Goal: Task Accomplishment & Management: Manage account settings

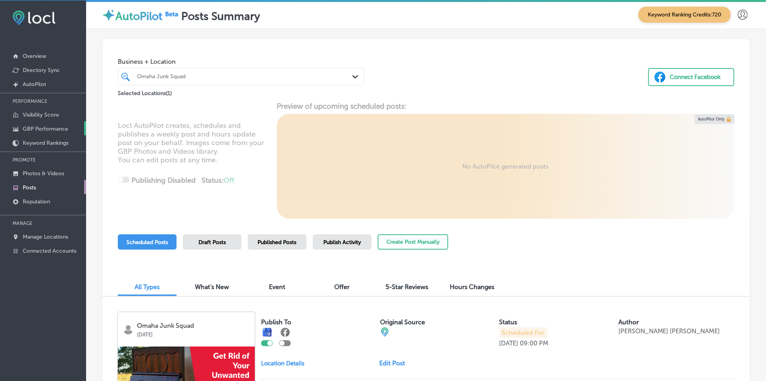
scroll to position [2751, 0]
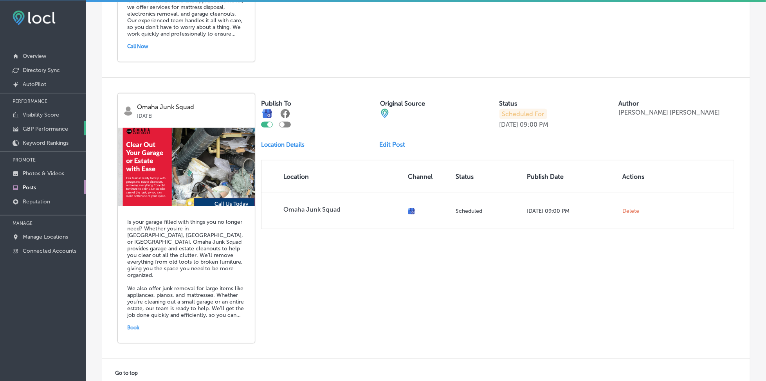
click at [54, 128] on p "GBP Performance" at bounding box center [45, 129] width 45 height 7
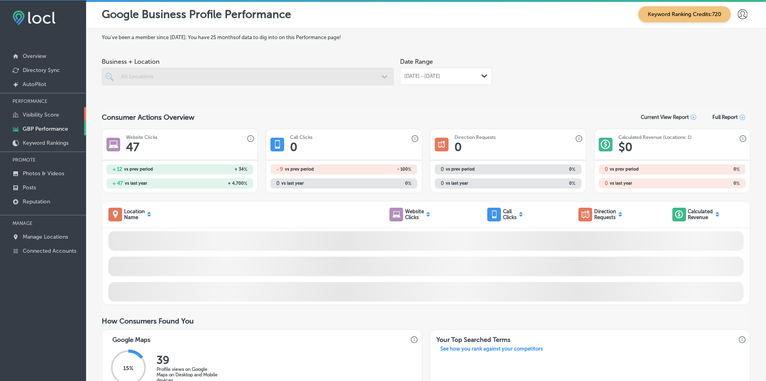
click at [50, 108] on link "Visibility Score" at bounding box center [43, 114] width 86 height 14
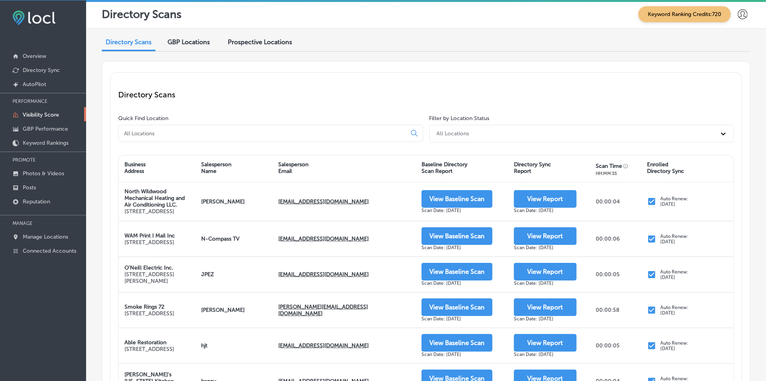
click at [155, 134] on input at bounding box center [263, 133] width 281 height 7
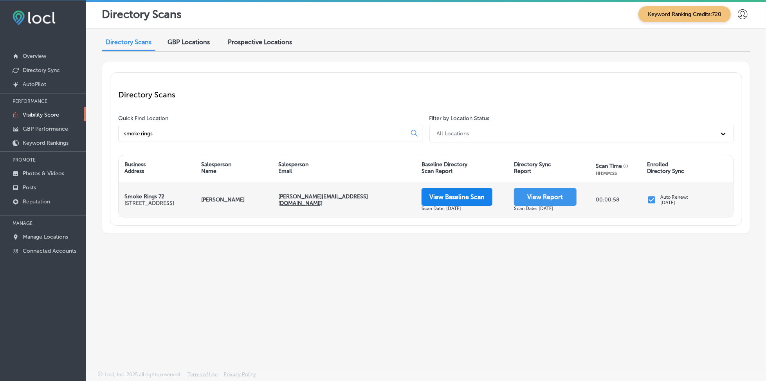
type input "smoke rings"
click at [435, 195] on button "View Baseline Scan" at bounding box center [456, 197] width 71 height 18
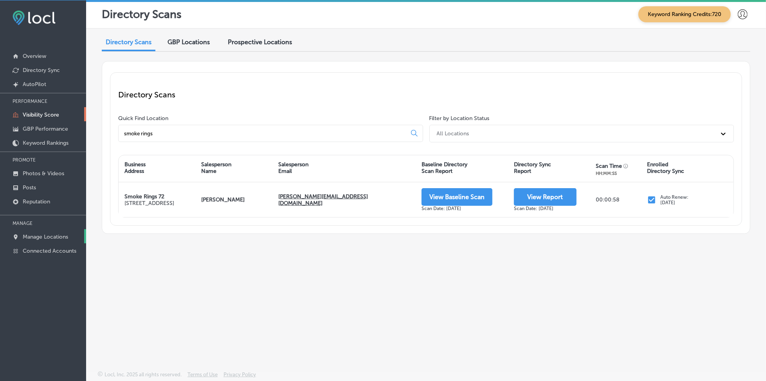
click at [46, 234] on p "Manage Locations" at bounding box center [45, 237] width 45 height 7
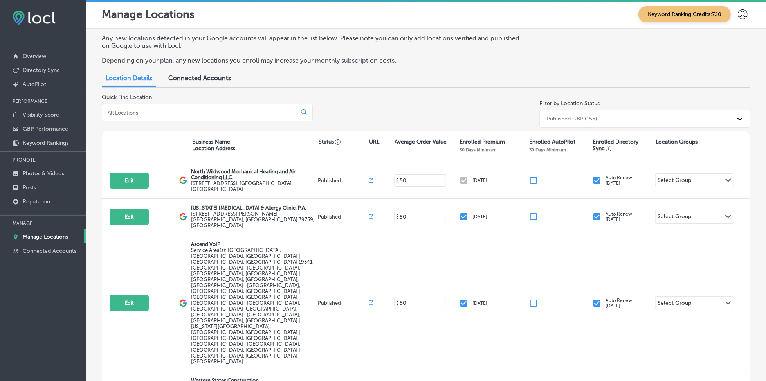
click at [198, 109] on input at bounding box center [201, 112] width 188 height 7
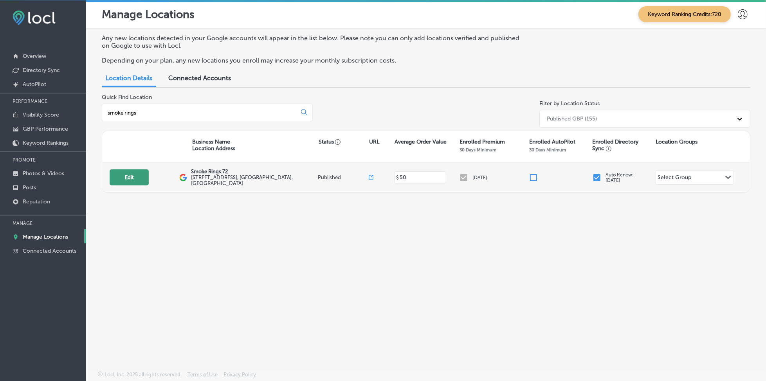
type input "smoke rings"
click at [129, 174] on button "Edit" at bounding box center [129, 177] width 39 height 16
select select "US"
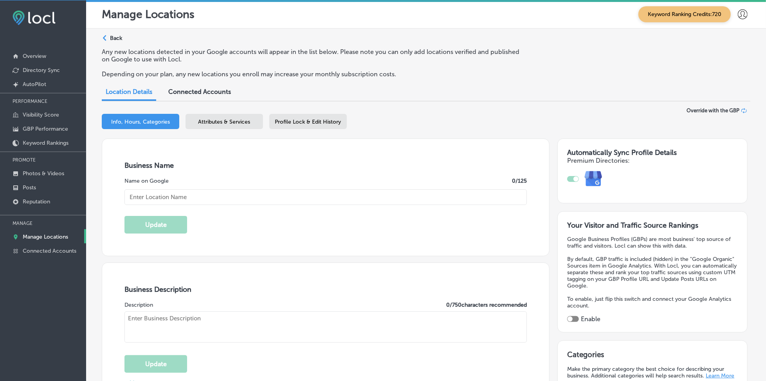
type input "Smoke Rings 72"
type input "[STREET_ADDRESS]"
type input "[PERSON_NAME][GEOGRAPHIC_DATA]"
type input "32953"
type input "US"
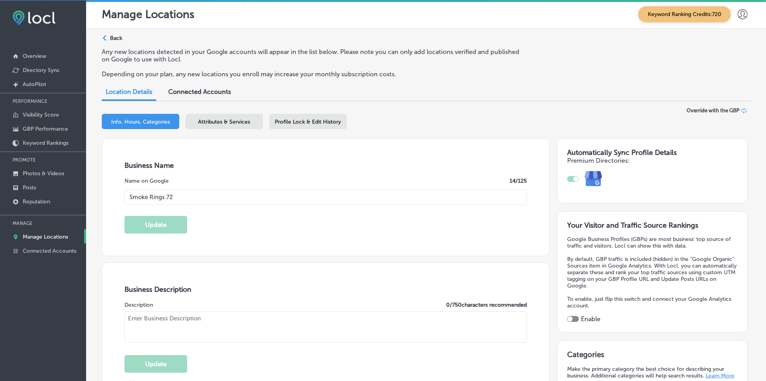
type input "[URL][DOMAIN_NAME]"
type textarea "Join us in our new 5000 square foot cigar and pipe emporium. Our interior, ador…"
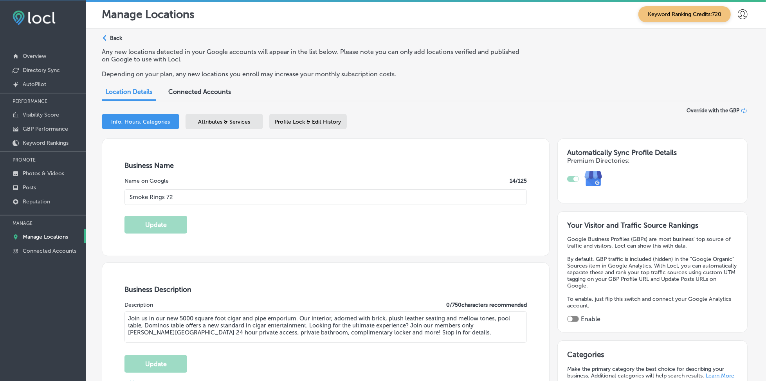
type input "[PHONE_NUMBER]"
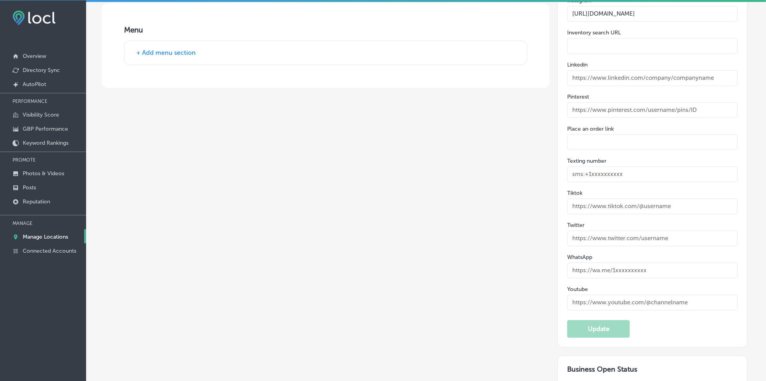
scroll to position [1258, 0]
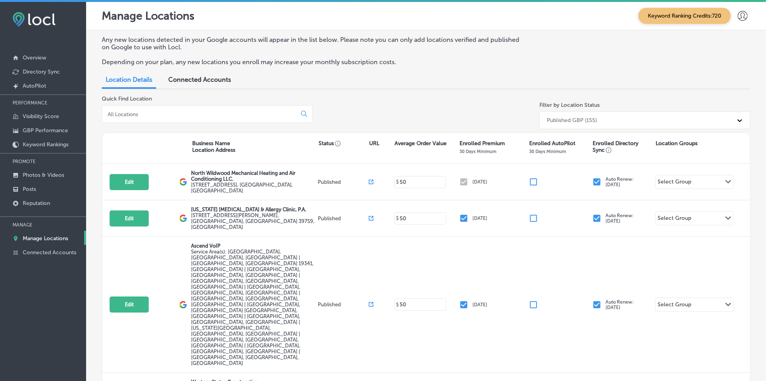
scroll to position [2, 0]
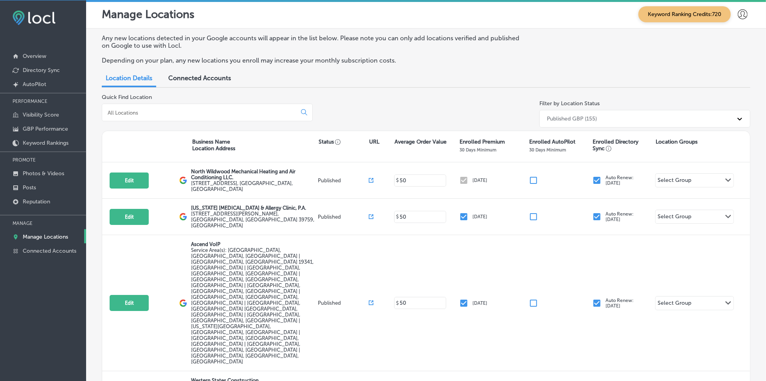
click at [139, 114] on input at bounding box center [201, 112] width 188 height 7
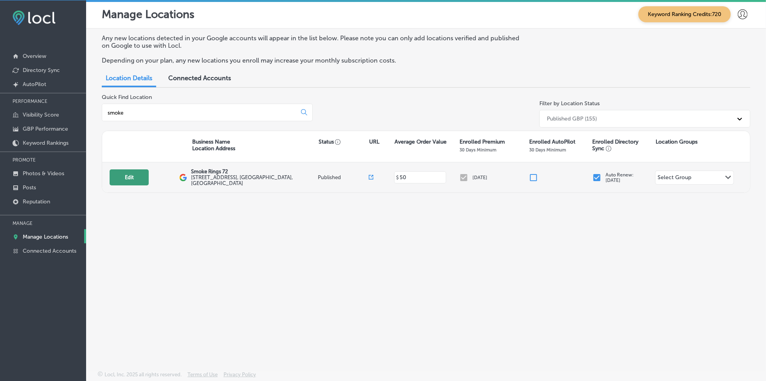
type input "smoke"
click at [116, 178] on button "Edit" at bounding box center [129, 177] width 39 height 16
select select "US"
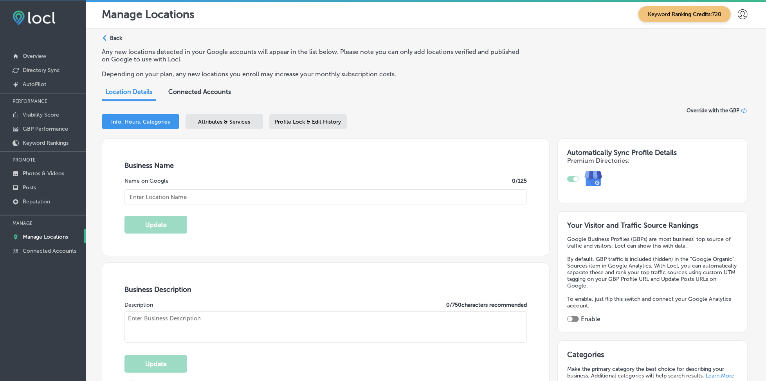
type input "Smoke Rings 72"
type input "[STREET_ADDRESS]"
type input "[PERSON_NAME][GEOGRAPHIC_DATA]"
type input "32953"
type input "US"
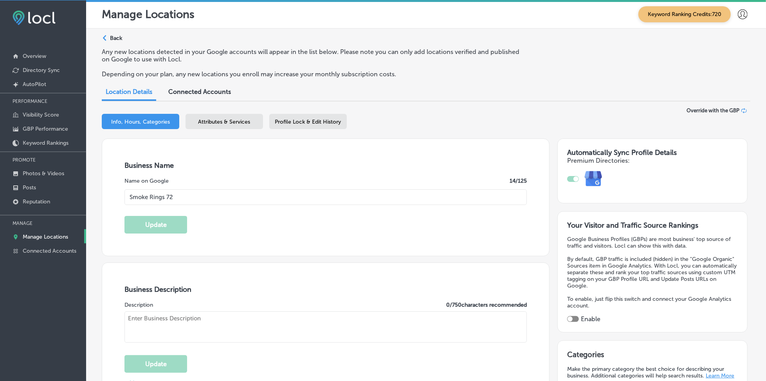
type input "[URL][DOMAIN_NAME]"
type textarea "Join us in our new 5000 square foot cigar and pipe emporium. Our interior, ador…"
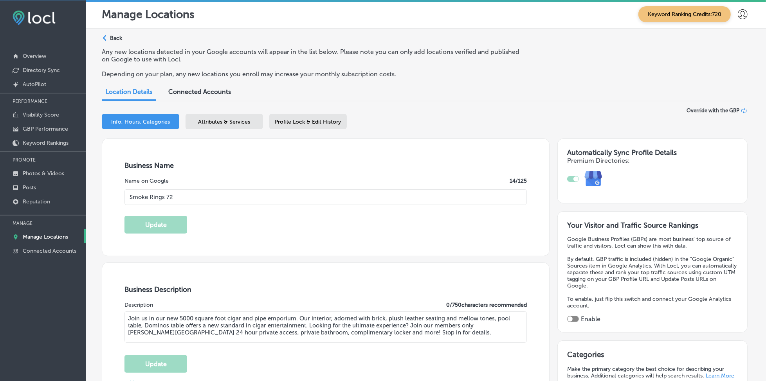
type input "[PHONE_NUMBER]"
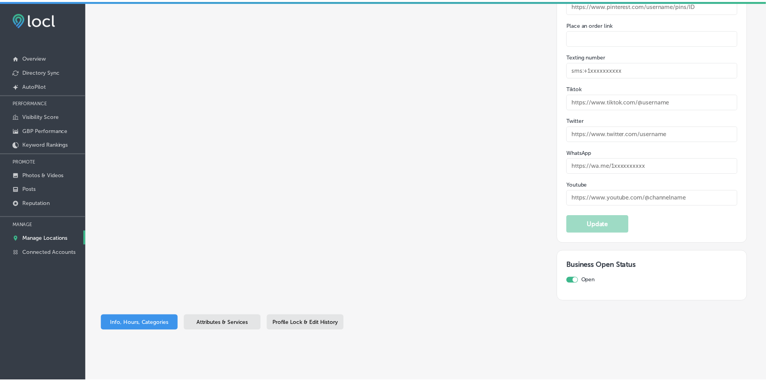
scroll to position [2, 0]
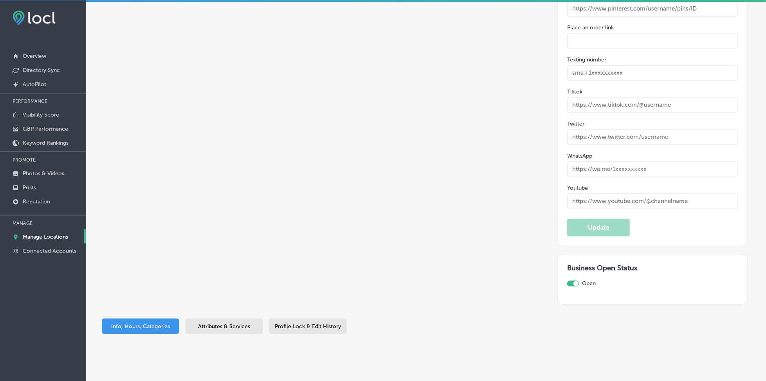
click at [221, 323] on span "Attributes & Services" at bounding box center [224, 326] width 52 height 7
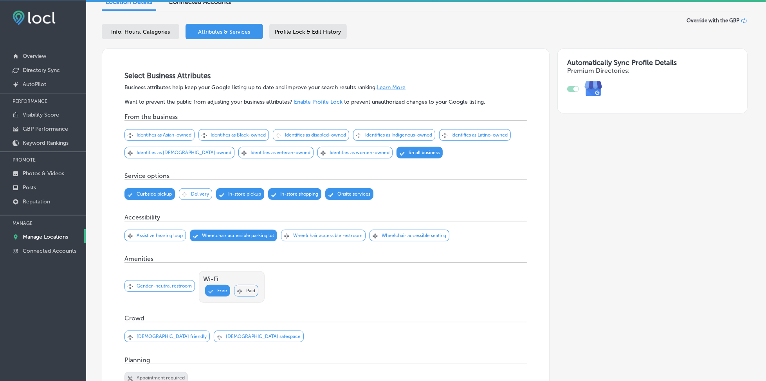
scroll to position [651, 0]
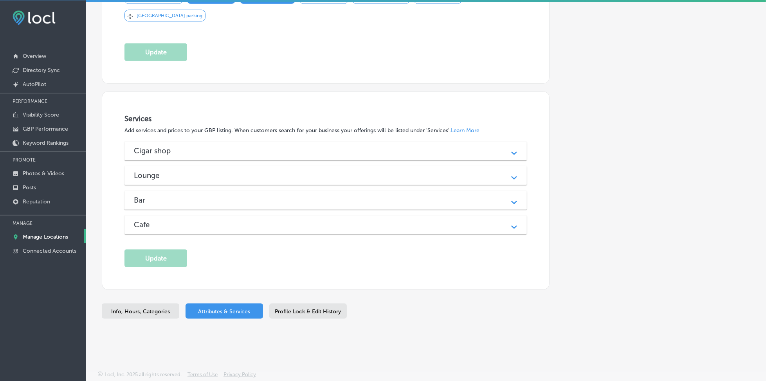
click at [212, 233] on div "Cafe Path Created with Sketch." at bounding box center [325, 225] width 402 height 19
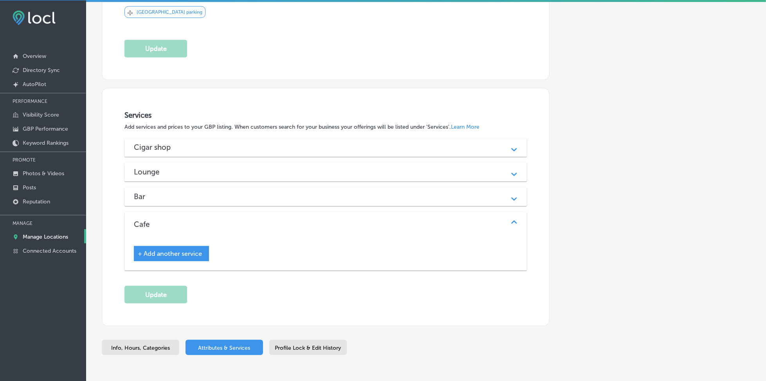
click at [212, 233] on div "Cafe Path Created with Sketch." at bounding box center [325, 224] width 402 height 25
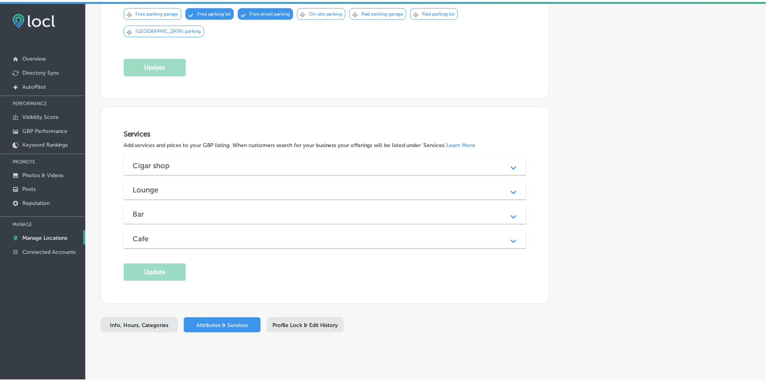
scroll to position [634, 0]
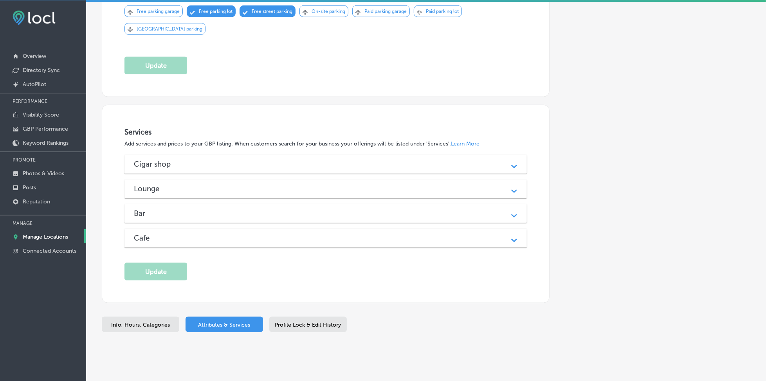
click at [304, 325] on span "Profile Lock & Edit History" at bounding box center [308, 325] width 66 height 7
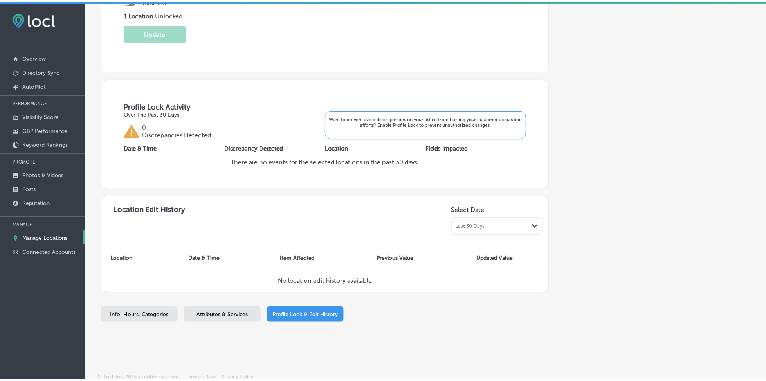
scroll to position [211, 0]
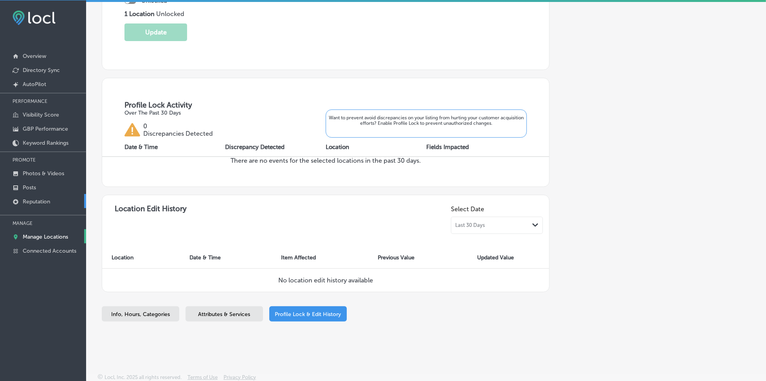
click at [36, 198] on p "Reputation" at bounding box center [36, 201] width 27 height 7
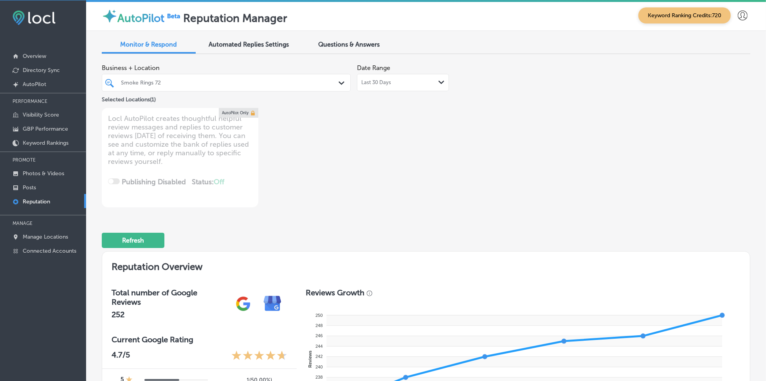
type textarea "x"
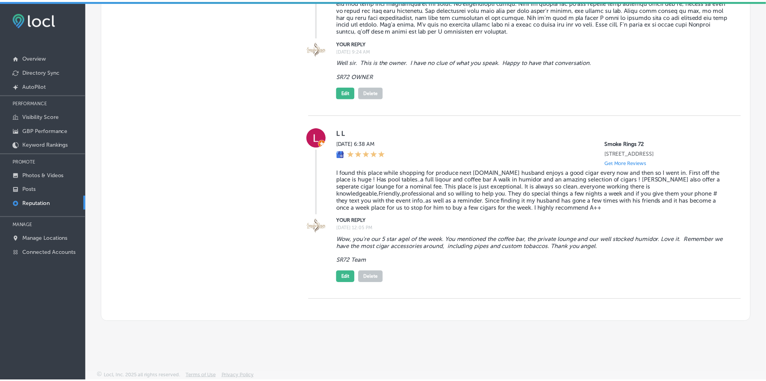
scroll to position [686, 0]
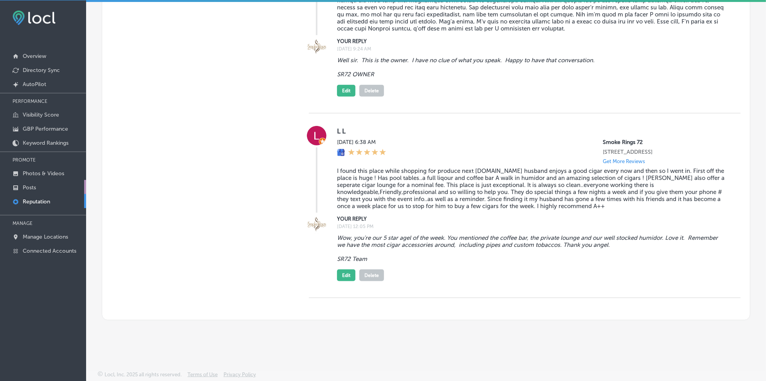
click at [34, 184] on p "Posts" at bounding box center [29, 187] width 13 height 7
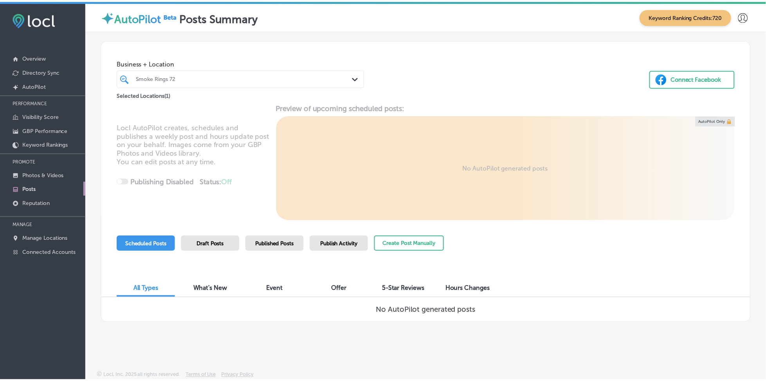
scroll to position [2, 0]
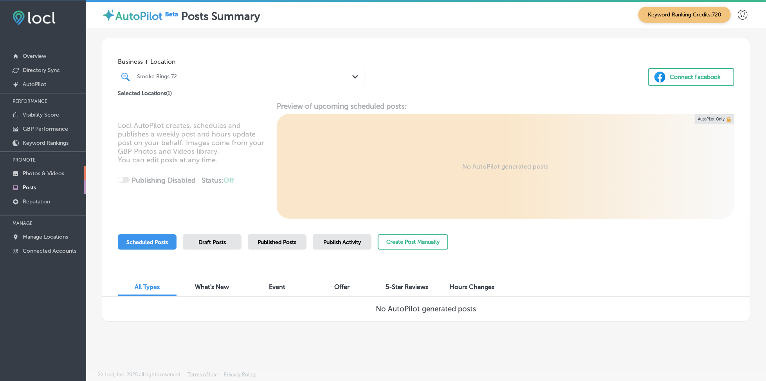
click at [64, 174] on p "Photos & Videos" at bounding box center [43, 173] width 41 height 7
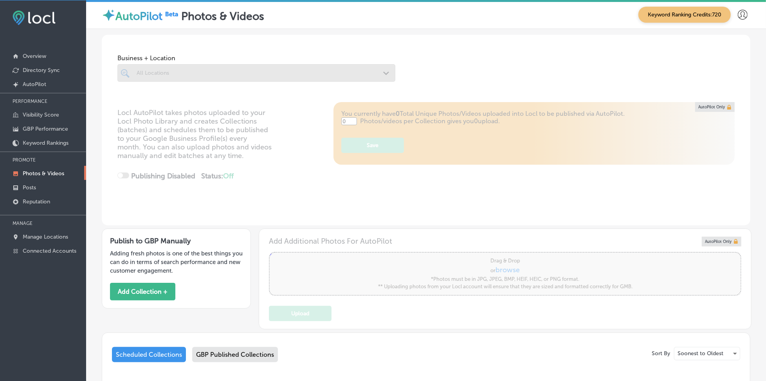
type input "5"
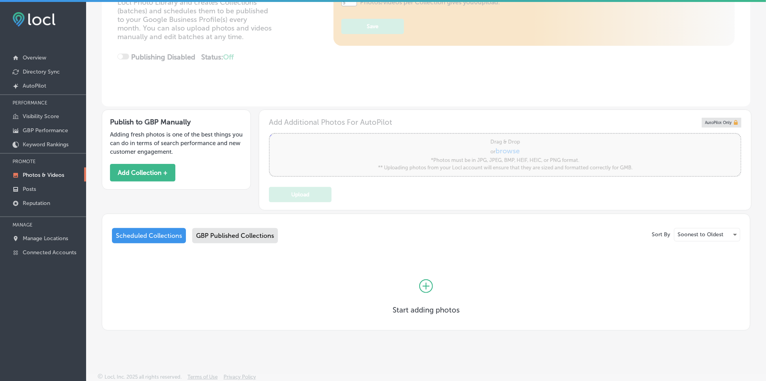
scroll to position [120, 0]
click at [49, 129] on p "GBP Performance" at bounding box center [45, 130] width 45 height 7
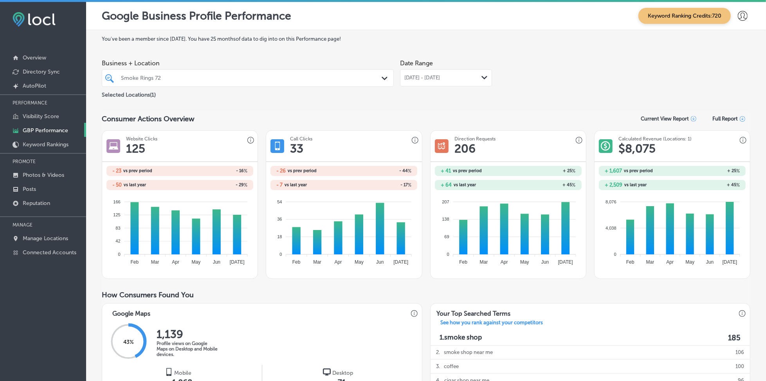
click at [436, 79] on span "[DATE] - [DATE]" at bounding box center [422, 78] width 36 height 6
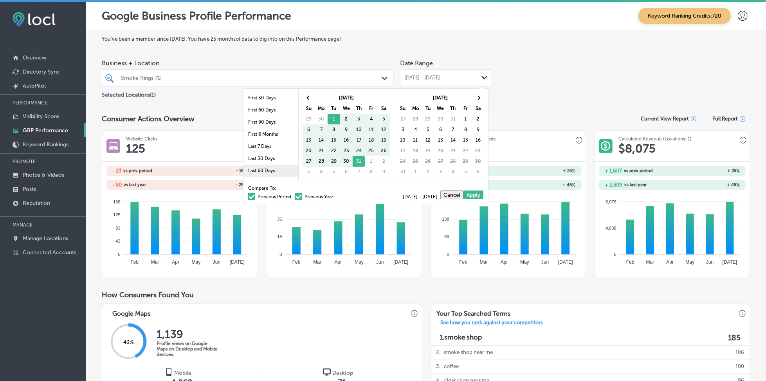
click at [266, 171] on li "Last 60 Days" at bounding box center [270, 171] width 55 height 12
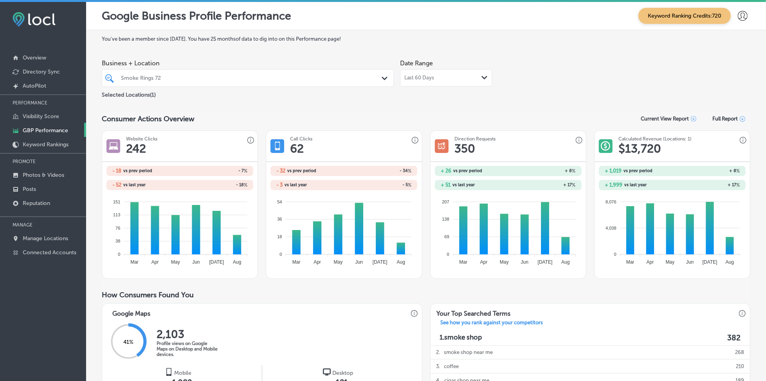
click at [444, 78] on div "Last 60 Days Path Created with Sketch." at bounding box center [445, 78] width 83 height 6
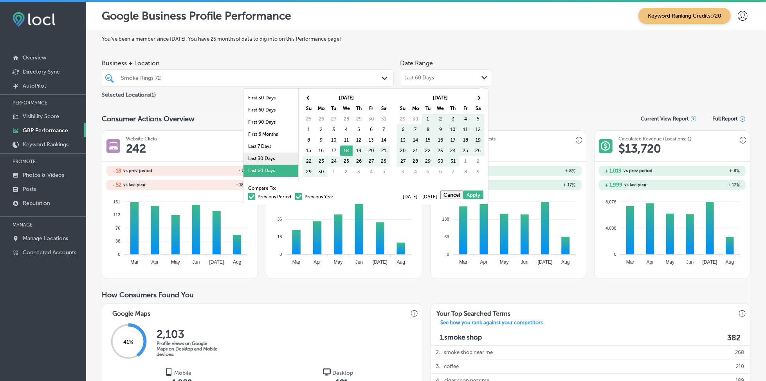
click at [272, 157] on li "Last 30 Days" at bounding box center [270, 159] width 55 height 12
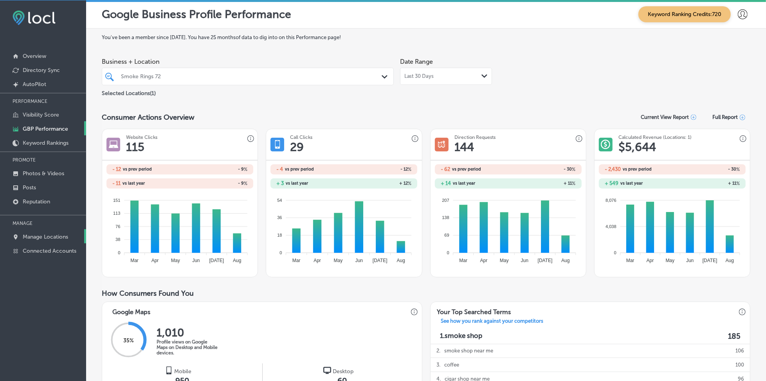
click at [57, 230] on link "Manage Locations" at bounding box center [43, 236] width 86 height 14
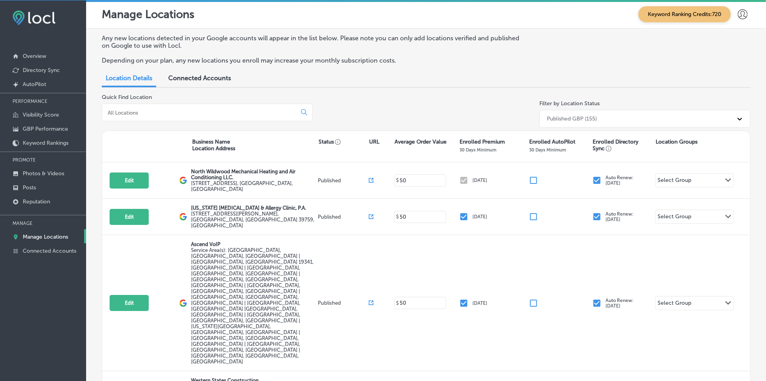
click at [184, 112] on input at bounding box center [201, 112] width 188 height 7
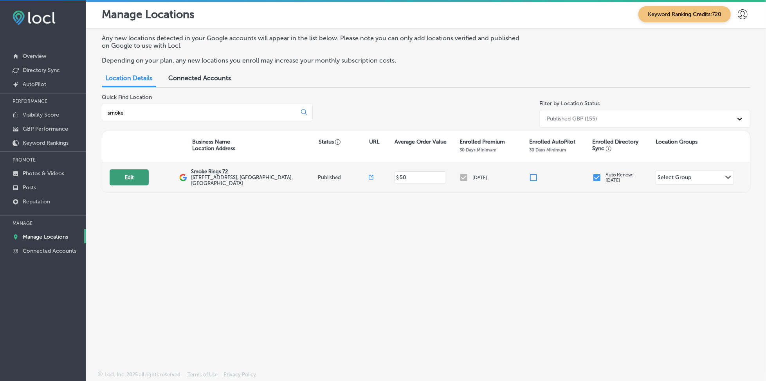
type input "smoke"
click at [129, 173] on button "Edit" at bounding box center [129, 177] width 39 height 16
select select "US"
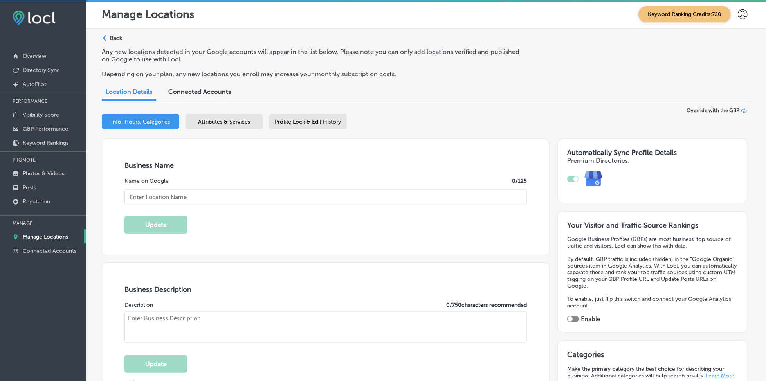
type textarea "Join us in our new 5000 square foot cigar and pipe emporium. Our interior, ador…"
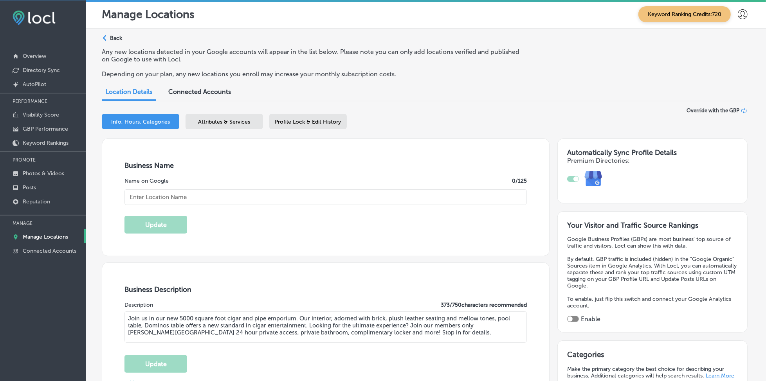
type input "[URL][DOMAIN_NAME]"
type input "[PHONE_NUMBER]"
type input "Smoke Rings 72"
type input "[STREET_ADDRESS]"
type input "[PERSON_NAME][GEOGRAPHIC_DATA]"
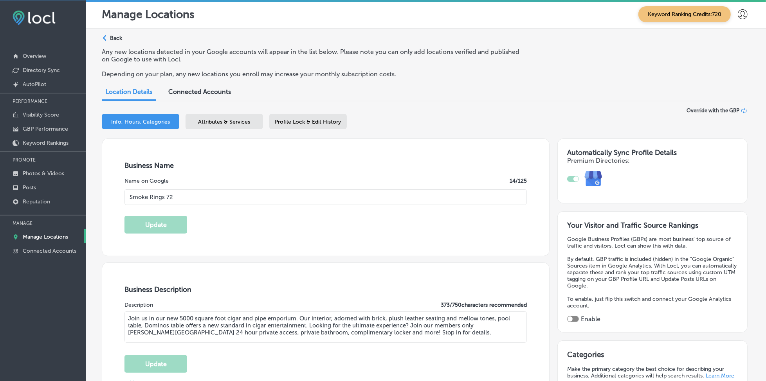
type input "32953"
type input "US"
click at [195, 194] on input "Smoke Rings 72" at bounding box center [325, 197] width 402 height 16
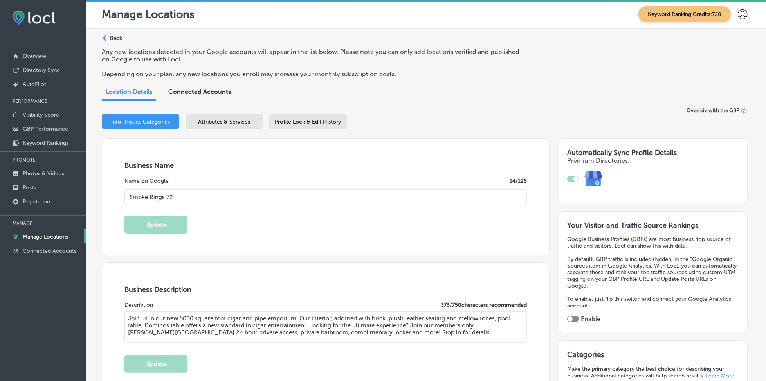
paste input "'"
type input "Smoke Rings '72"
click at [160, 227] on button "Update" at bounding box center [155, 225] width 63 height 18
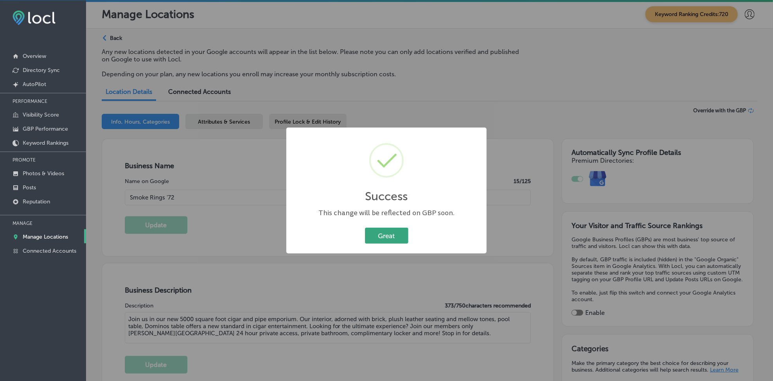
click at [388, 235] on button "Great" at bounding box center [386, 236] width 43 height 16
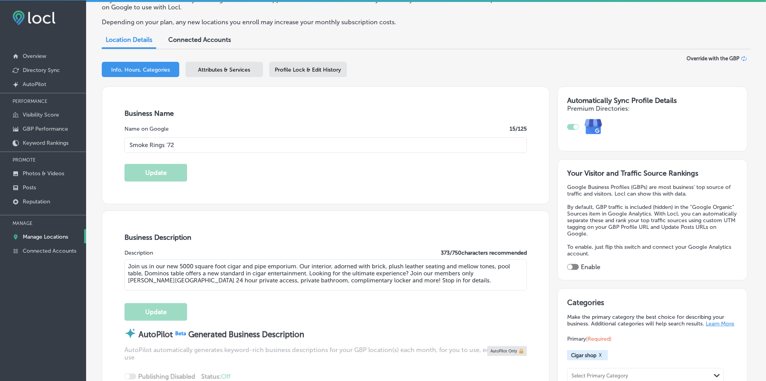
scroll to position [104, 0]
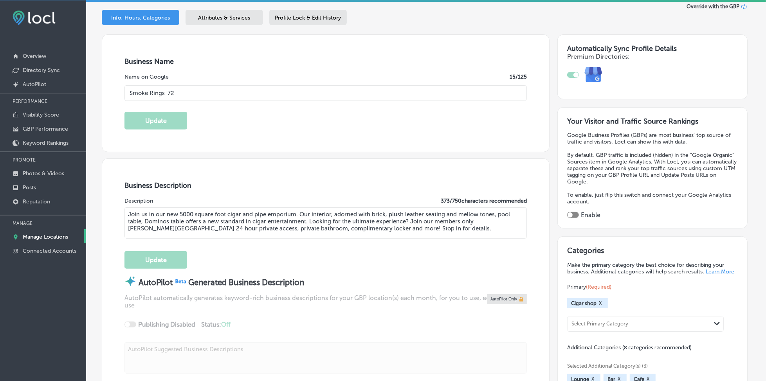
click at [570, 212] on div at bounding box center [573, 215] width 12 height 6
checkbox input "true"
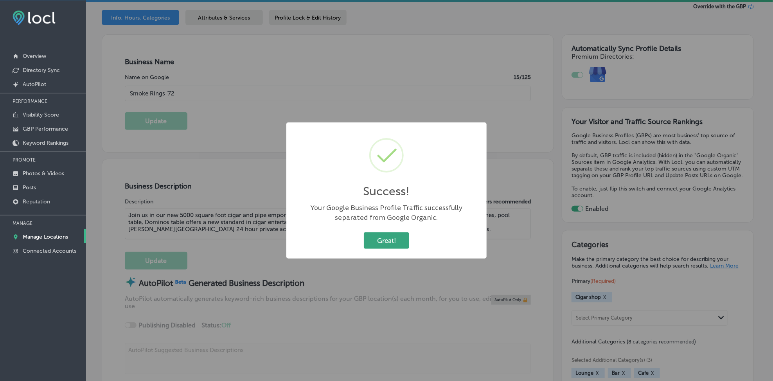
click at [388, 237] on button "Great!" at bounding box center [386, 240] width 45 height 16
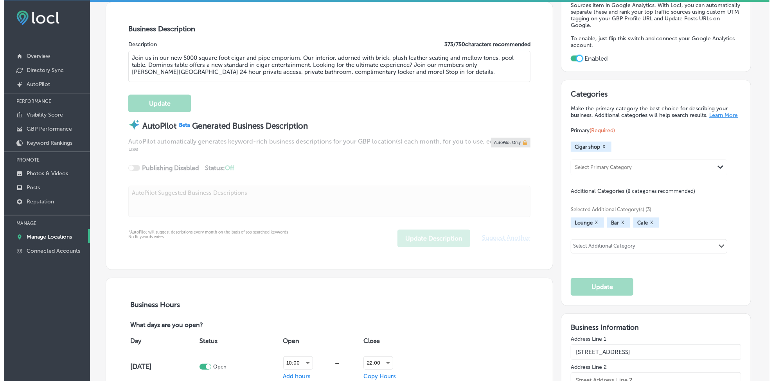
scroll to position [313, 0]
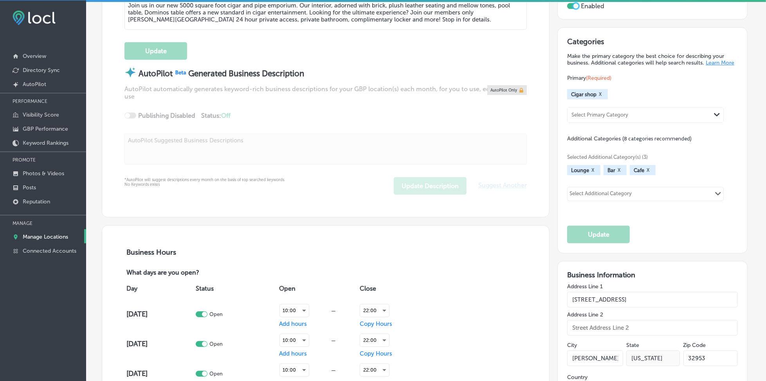
click at [601, 191] on div "Select Additional Category" at bounding box center [600, 195] width 62 height 9
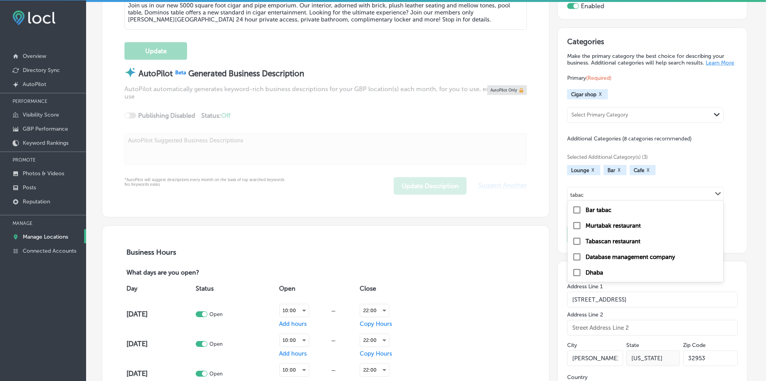
type input "tabac"
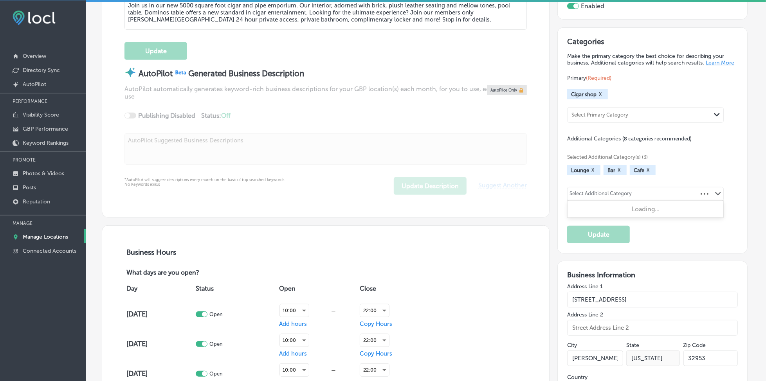
click at [614, 194] on div "Select Additional Category" at bounding box center [600, 195] width 62 height 9
click at [581, 227] on div "Hookah store" at bounding box center [645, 225] width 146 height 9
type input "hook"
click at [622, 232] on button "Update" at bounding box center [598, 235] width 63 height 18
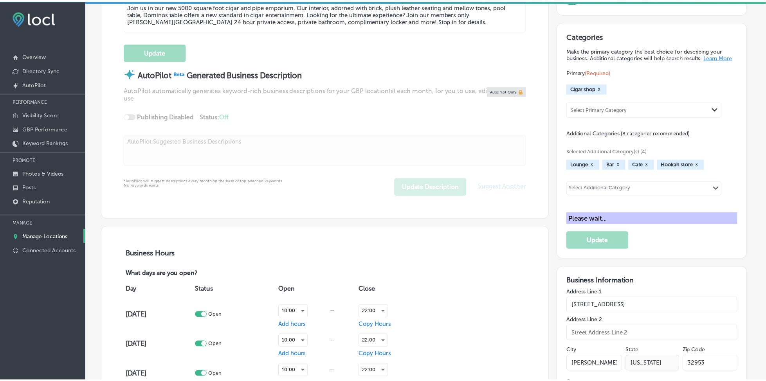
scroll to position [314, 0]
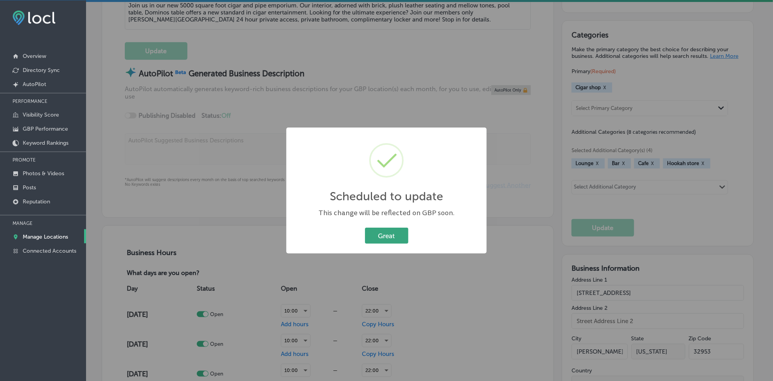
click at [398, 236] on button "Great" at bounding box center [386, 236] width 43 height 16
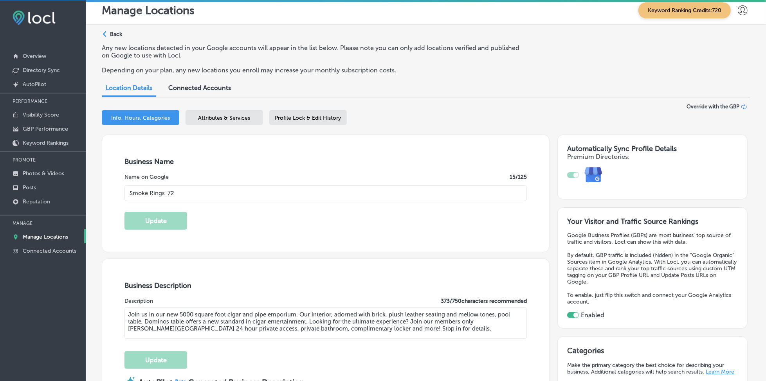
scroll to position [0, 0]
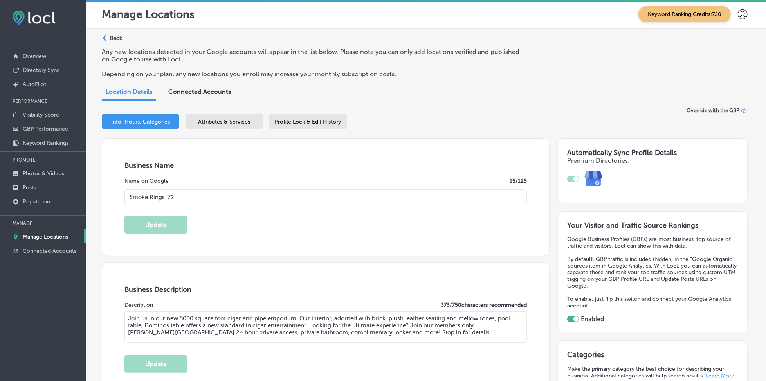
click at [306, 119] on span "Profile Lock & Edit History" at bounding box center [308, 122] width 66 height 7
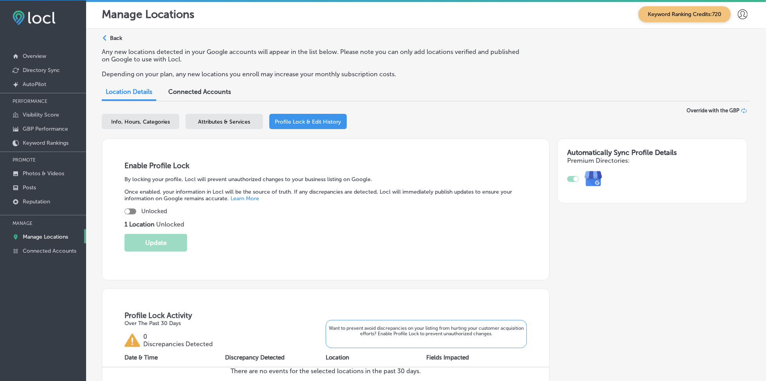
click at [129, 211] on div at bounding box center [130, 212] width 12 height 6
checkbox input "true"
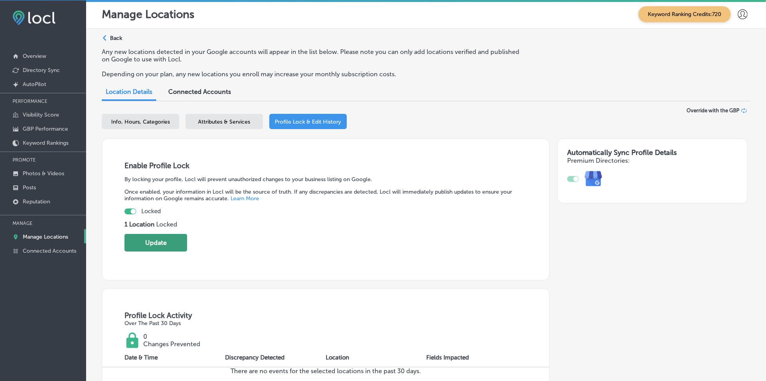
click at [178, 237] on button "Update" at bounding box center [155, 243] width 63 height 18
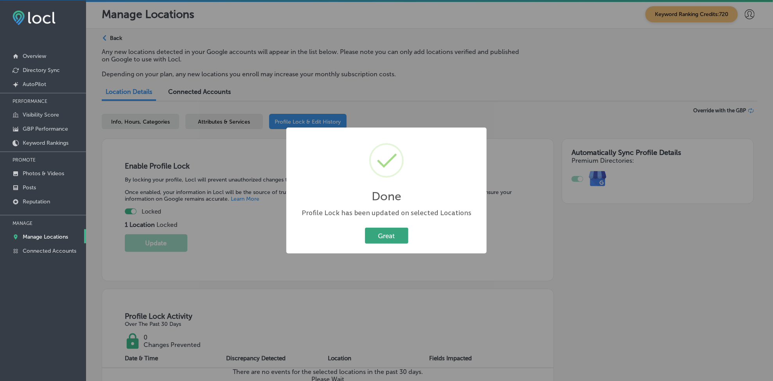
click at [390, 230] on button "Great" at bounding box center [386, 236] width 43 height 16
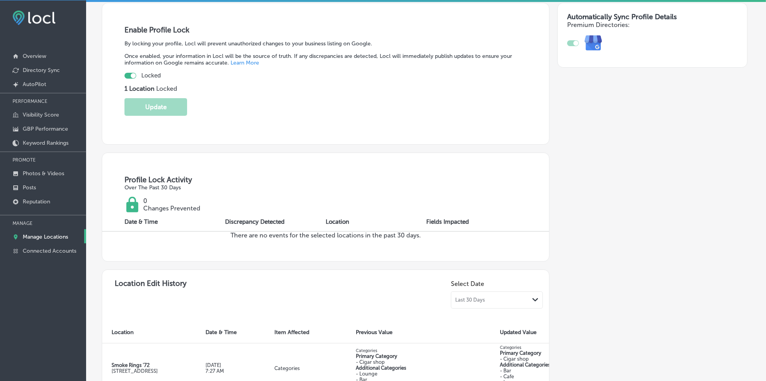
scroll to position [90, 0]
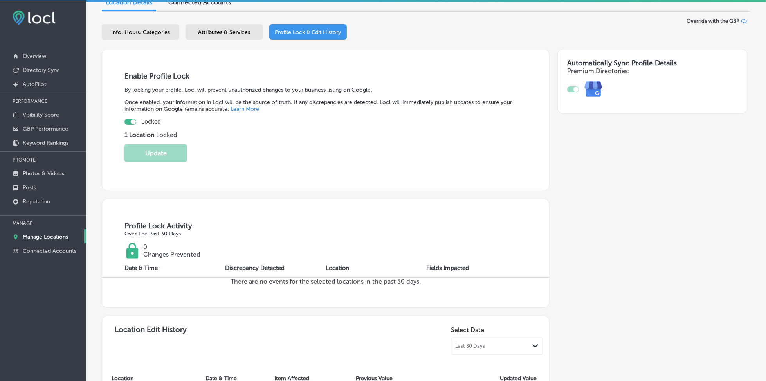
click at [161, 32] on span "Info, Hours, Categories" at bounding box center [140, 32] width 59 height 7
select select "US"
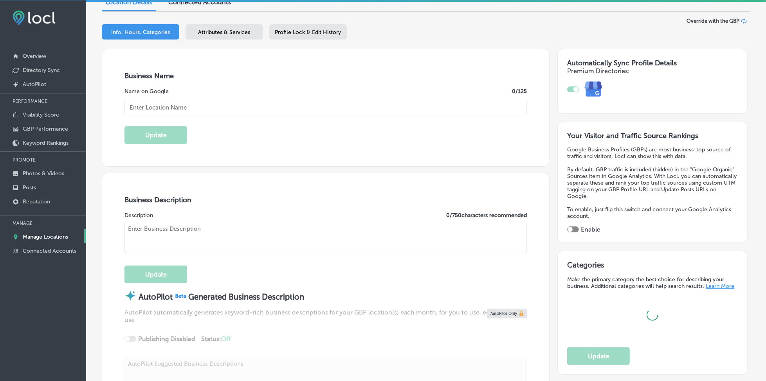
type input "Smoke Rings '72"
type input "[STREET_ADDRESS]"
type input "[PERSON_NAME][GEOGRAPHIC_DATA]"
type input "32953"
type input "US"
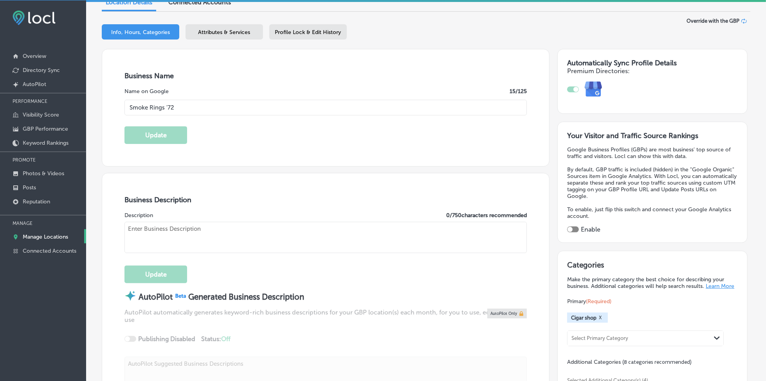
type input "[URL][DOMAIN_NAME]"
checkbox input "true"
type textarea "Join us in our new 5000 square foot cigar and pipe emporium. Our interior, ador…"
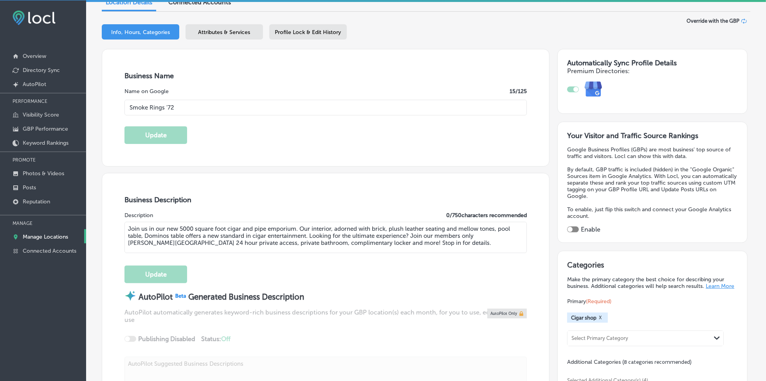
type input "[PHONE_NUMBER]"
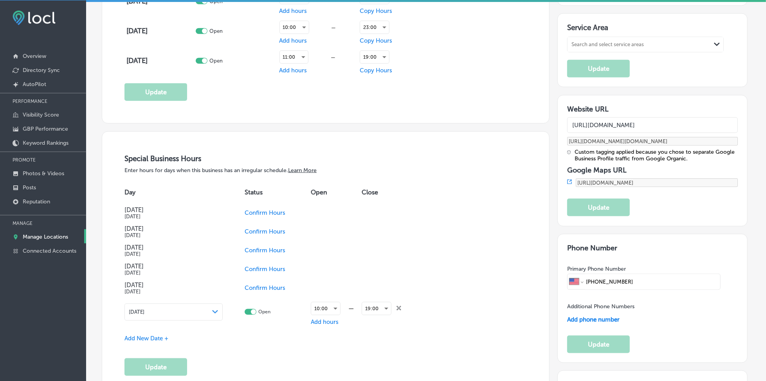
scroll to position [768, 0]
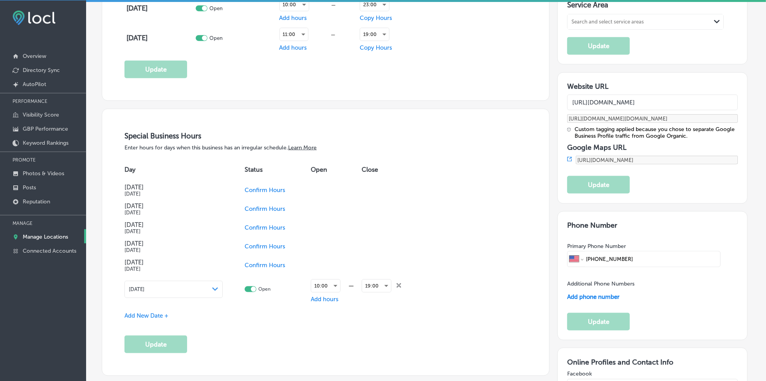
click at [266, 243] on span "Confirm Hours" at bounding box center [265, 246] width 41 height 7
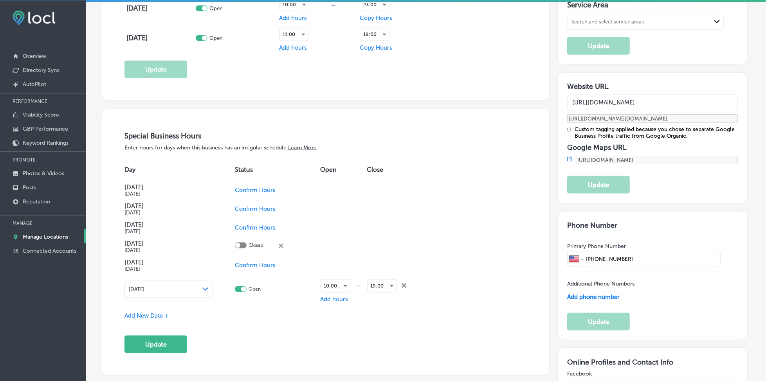
click at [261, 262] on span "Confirm Hours" at bounding box center [255, 265] width 41 height 7
click at [171, 342] on button "Update" at bounding box center [155, 345] width 63 height 18
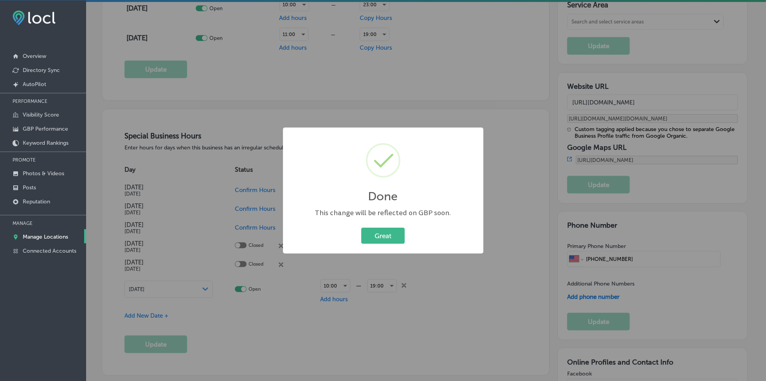
scroll to position [769, 0]
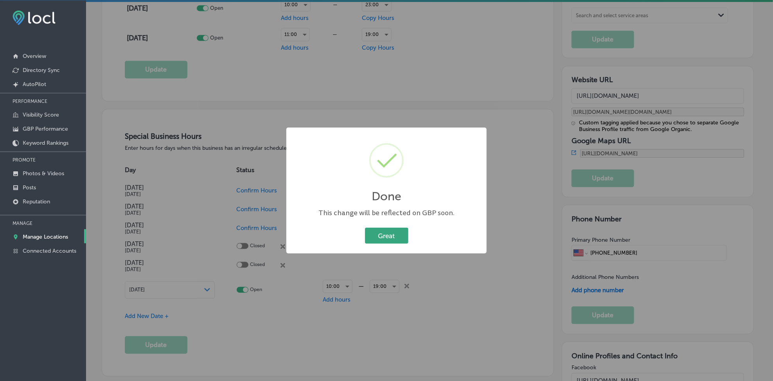
click at [380, 229] on button "Great" at bounding box center [386, 236] width 43 height 16
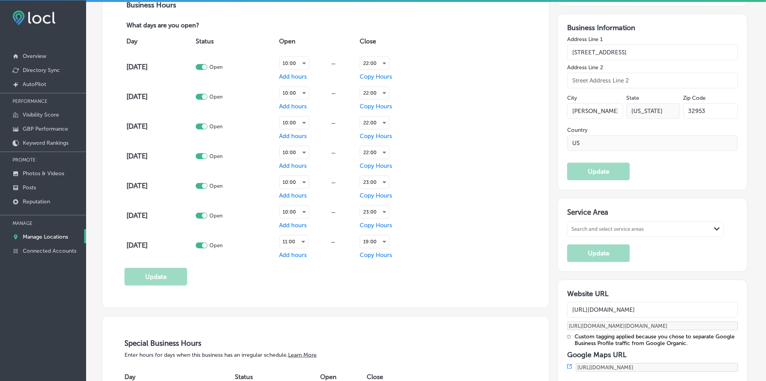
scroll to position [559, 0]
click at [595, 230] on div "Search and select service areas" at bounding box center [607, 231] width 72 height 6
paste input "Indianola"
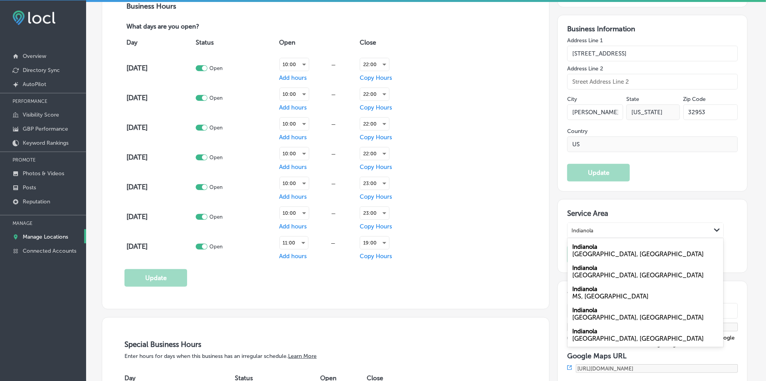
click at [589, 230] on input "Indianola" at bounding box center [582, 231] width 23 height 6
type input "Indianola"
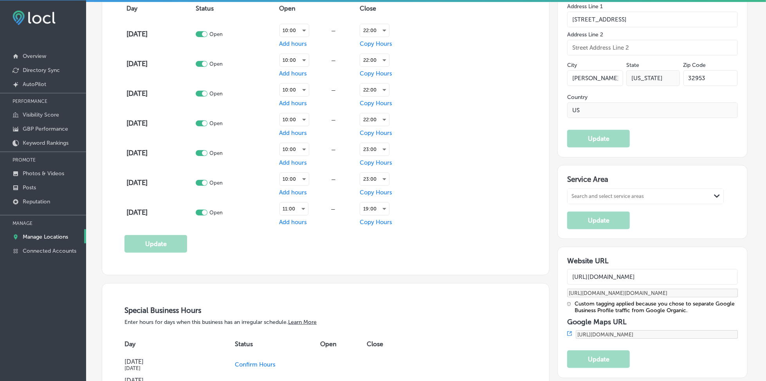
scroll to position [611, 0]
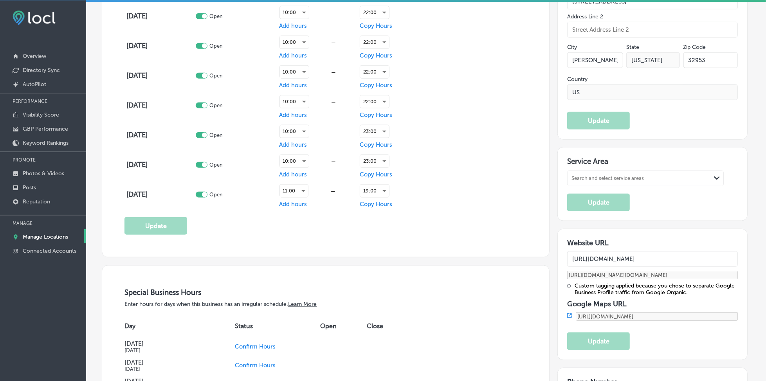
click at [588, 180] on div "Search and select service areas" at bounding box center [638, 178] width 143 height 11
paste input "Indianola"
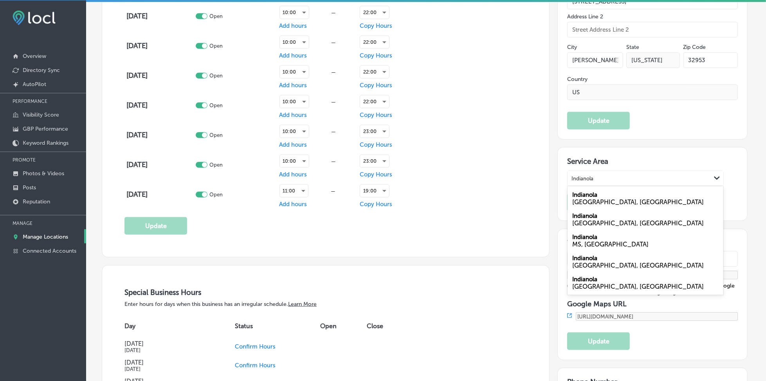
click at [592, 243] on div "MS, [GEOGRAPHIC_DATA]" at bounding box center [645, 244] width 146 height 7
type input "Indianola"
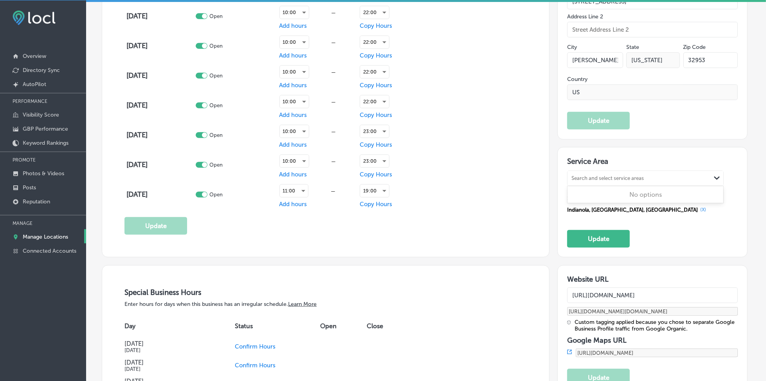
click at [580, 179] on div "Search and select service areas" at bounding box center [607, 179] width 72 height 6
paste input "[PERSON_NAME]"
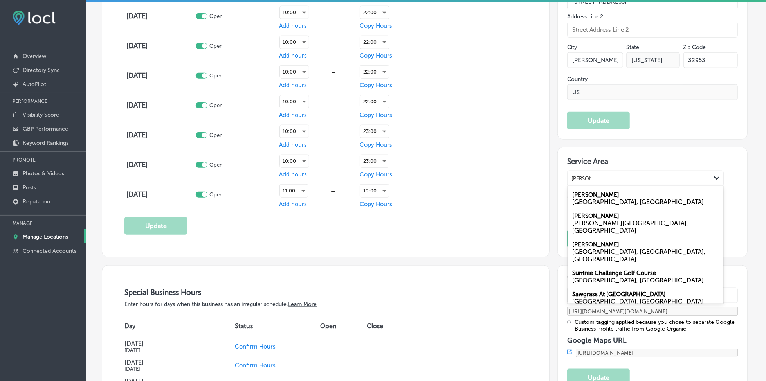
click at [576, 198] on div "[GEOGRAPHIC_DATA], [GEOGRAPHIC_DATA]" at bounding box center [645, 201] width 146 height 7
type input "[PERSON_NAME]"
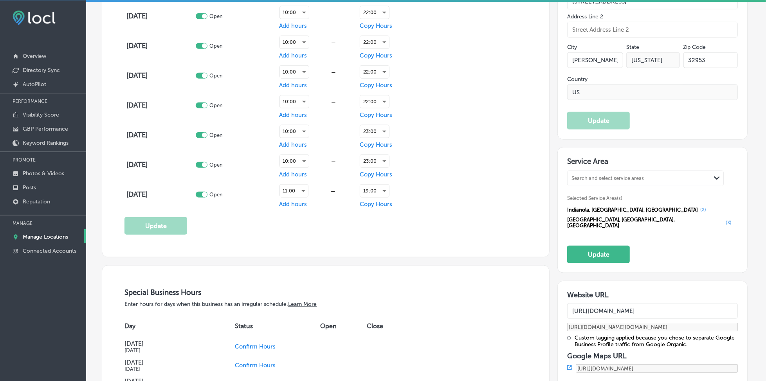
click at [594, 181] on div "Search and select service areas" at bounding box center [638, 178] width 143 height 11
paste input "Malabar"
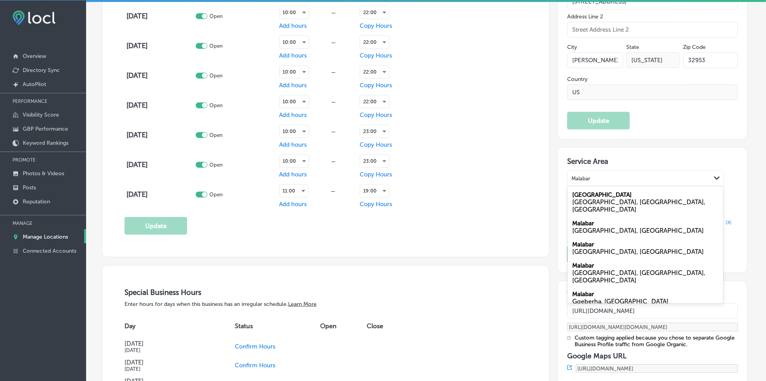
click at [591, 227] on div "[GEOGRAPHIC_DATA], [GEOGRAPHIC_DATA]" at bounding box center [645, 230] width 146 height 7
type input "Malabar"
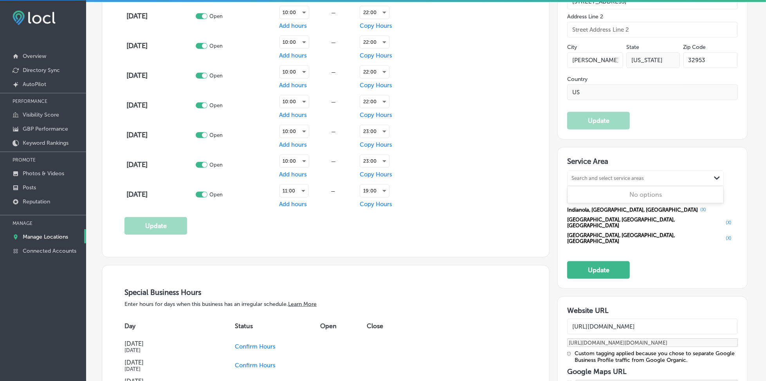
click at [594, 184] on div "Search and select service areas Path Created with Sketch." at bounding box center [645, 178] width 156 height 15
paste input "[PERSON_NAME]"
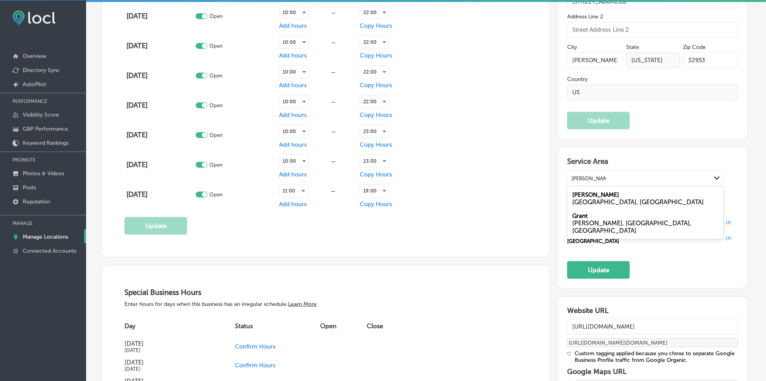
type input "[PERSON_NAME]"
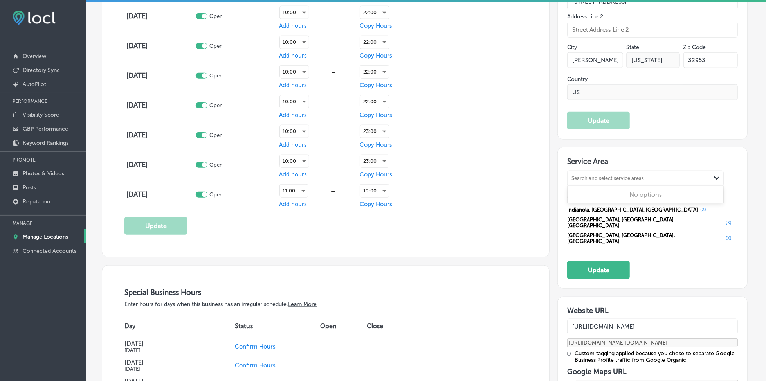
click at [631, 183] on div "Search and select service areas Path Created with Sketch." at bounding box center [645, 178] width 156 height 15
paste input "[PERSON_NAME]"
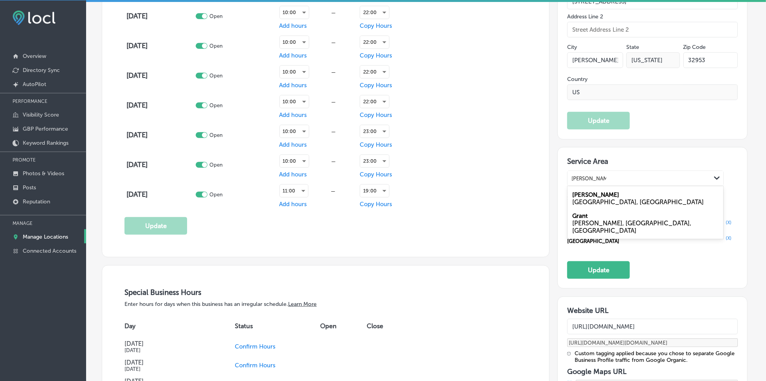
click at [604, 196] on label "[PERSON_NAME]" at bounding box center [595, 194] width 47 height 7
type input "[PERSON_NAME]"
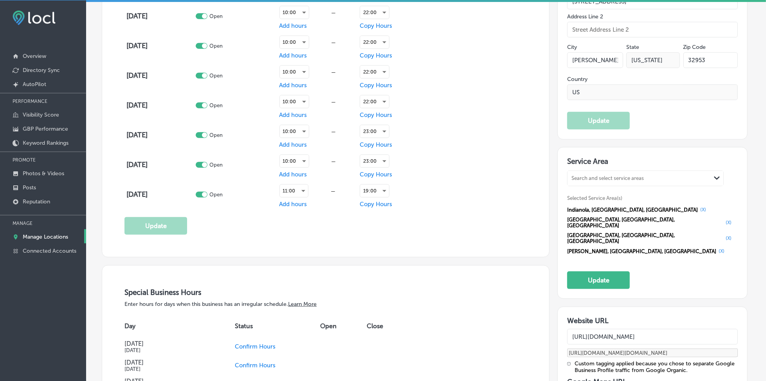
click at [595, 180] on div "Search and select service areas" at bounding box center [607, 179] width 72 height 6
paste input "[GEOGRAPHIC_DATA]"
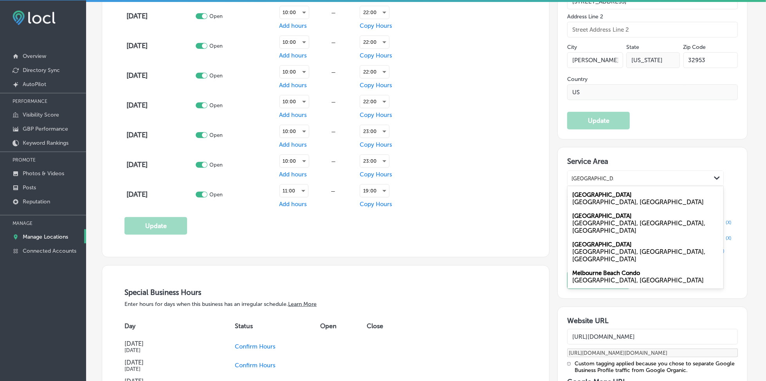
click at [607, 198] on div "[GEOGRAPHIC_DATA], [GEOGRAPHIC_DATA]" at bounding box center [645, 201] width 146 height 7
type input "[GEOGRAPHIC_DATA]"
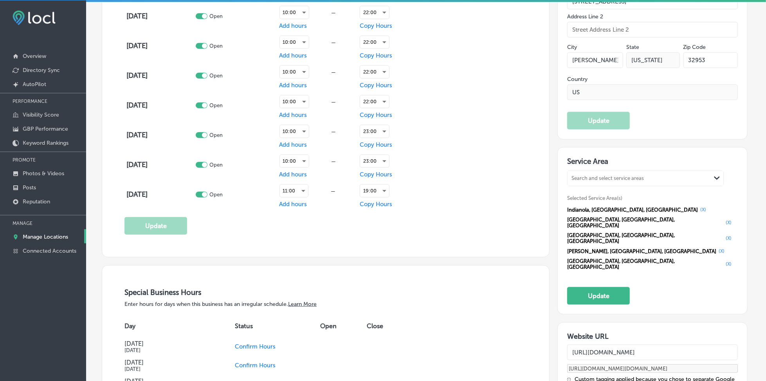
click at [606, 180] on div "Search and select service areas" at bounding box center [607, 179] width 72 height 6
paste input "[GEOGRAPHIC_DATA]"
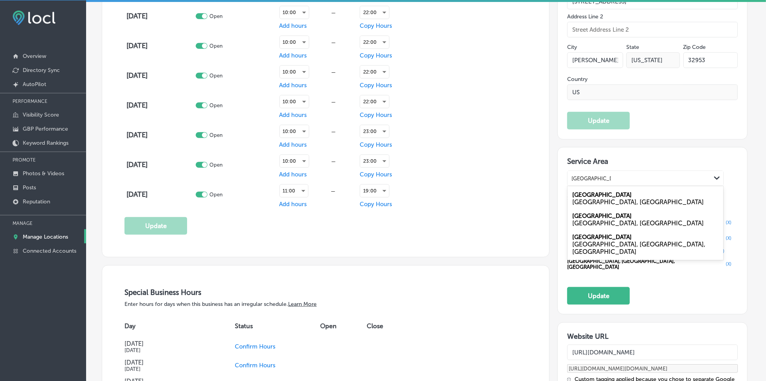
click at [581, 196] on label "[GEOGRAPHIC_DATA]" at bounding box center [601, 194] width 59 height 7
type input "[GEOGRAPHIC_DATA]"
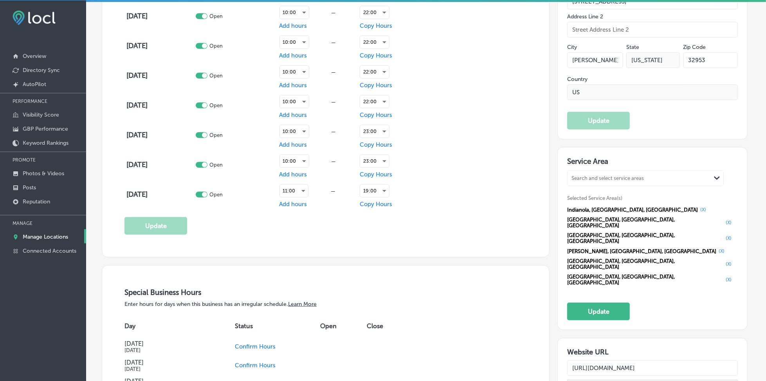
click at [581, 179] on div "Search and select service areas" at bounding box center [607, 179] width 72 height 6
paste input "Sharpes"
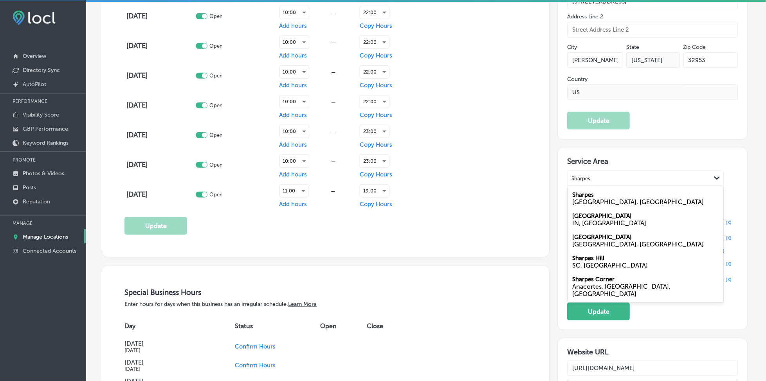
click at [598, 197] on div "Sharpes [GEOGRAPHIC_DATA], [GEOGRAPHIC_DATA]" at bounding box center [645, 198] width 156 height 21
type input "Sharpes"
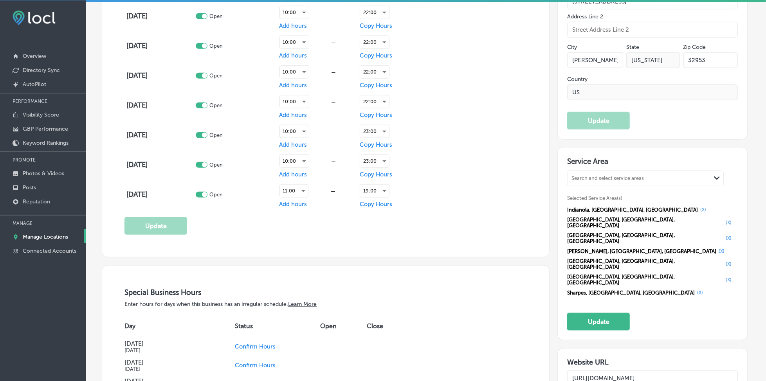
click at [598, 178] on div "Search and select service areas" at bounding box center [607, 179] width 72 height 6
paste input "[PERSON_NAME]"
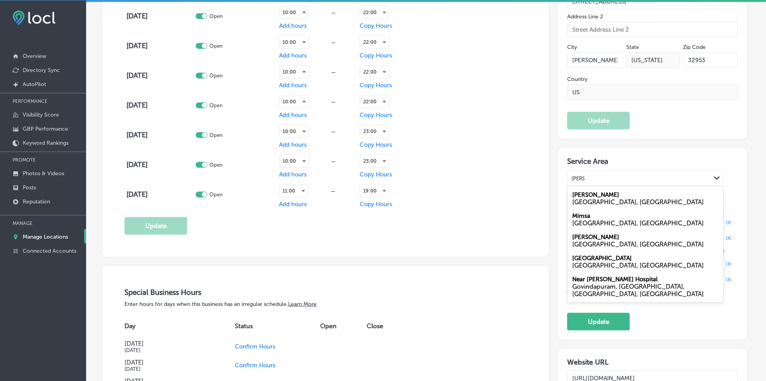
click at [588, 198] on div "[GEOGRAPHIC_DATA], [GEOGRAPHIC_DATA]" at bounding box center [645, 201] width 146 height 7
type input "[PERSON_NAME]"
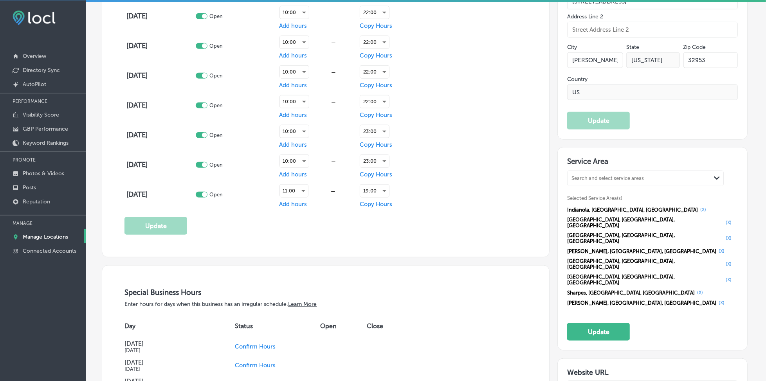
click at [587, 180] on div "Search and select service areas" at bounding box center [638, 178] width 143 height 11
paste input "[GEOGRAPHIC_DATA][PERSON_NAME]"
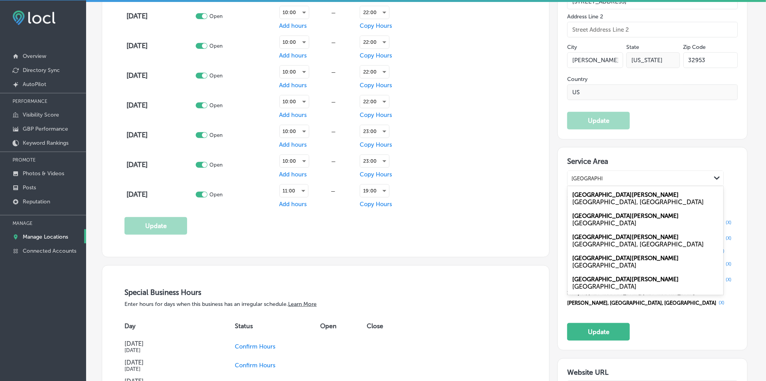
click at [587, 195] on label "[GEOGRAPHIC_DATA][PERSON_NAME]" at bounding box center [625, 194] width 106 height 7
type input "[GEOGRAPHIC_DATA][PERSON_NAME]"
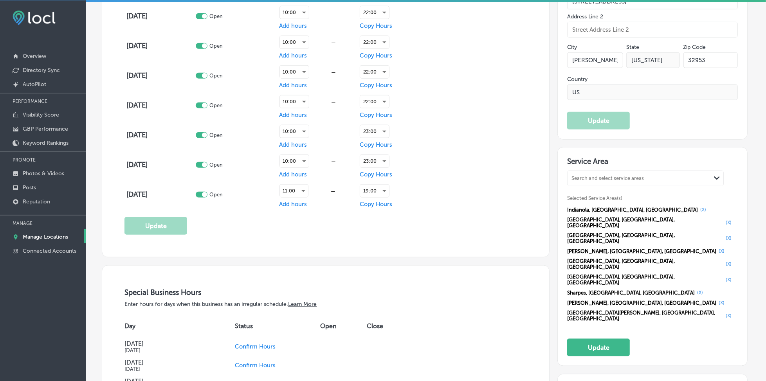
click at [597, 178] on div "Search and select service areas" at bounding box center [607, 179] width 72 height 6
paste input "[GEOGRAPHIC_DATA]"
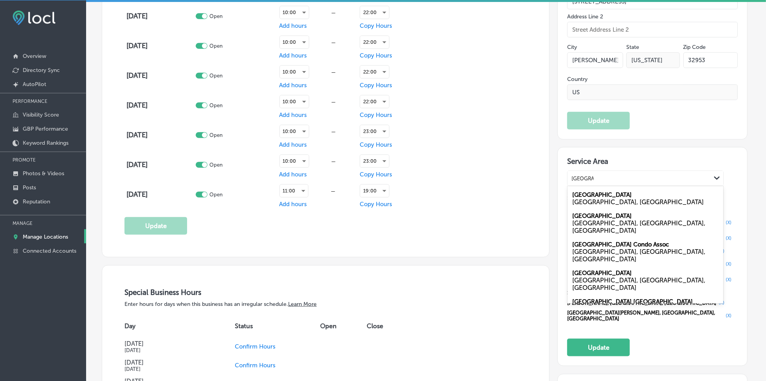
click at [590, 196] on label "[GEOGRAPHIC_DATA]" at bounding box center [601, 194] width 59 height 7
type input "[GEOGRAPHIC_DATA]"
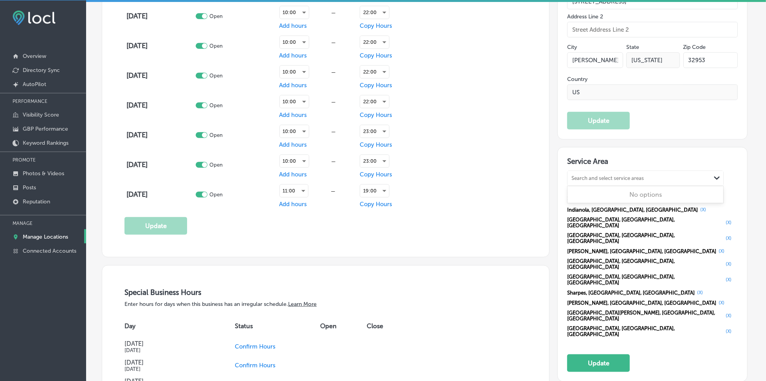
click at [587, 176] on div "Search and select service areas" at bounding box center [607, 179] width 72 height 6
paste input "Viera"
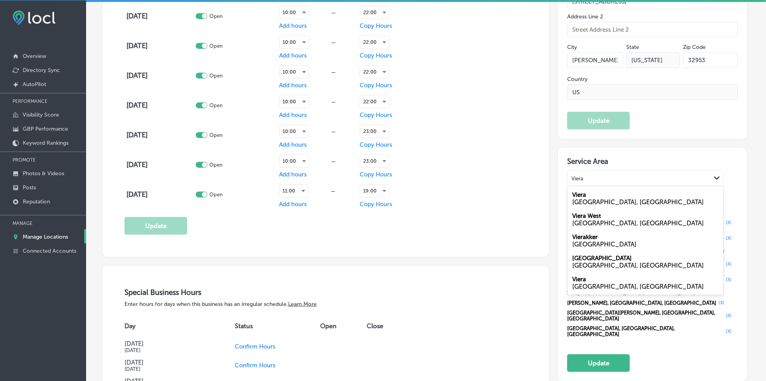
click at [610, 198] on div "[GEOGRAPHIC_DATA], [GEOGRAPHIC_DATA]" at bounding box center [645, 201] width 146 height 7
type input "Viera"
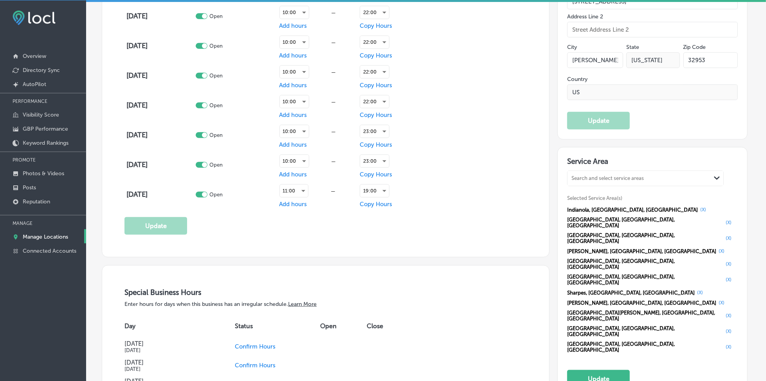
click at [599, 176] on div "Search and select service areas" at bounding box center [607, 179] width 72 height 6
paste input "[GEOGRAPHIC_DATA]"
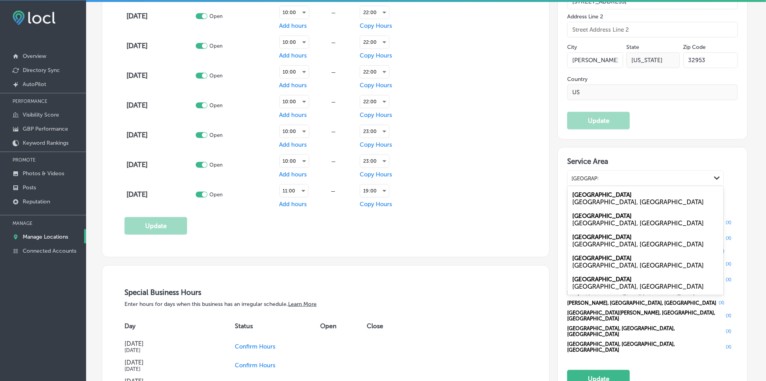
click at [591, 199] on div "[GEOGRAPHIC_DATA], [GEOGRAPHIC_DATA]" at bounding box center [645, 201] width 146 height 7
type input "[GEOGRAPHIC_DATA]"
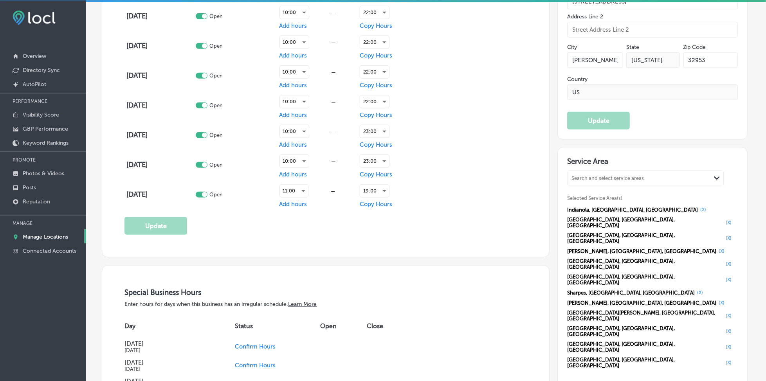
click at [698, 207] on button "(X)" at bounding box center [703, 210] width 11 height 6
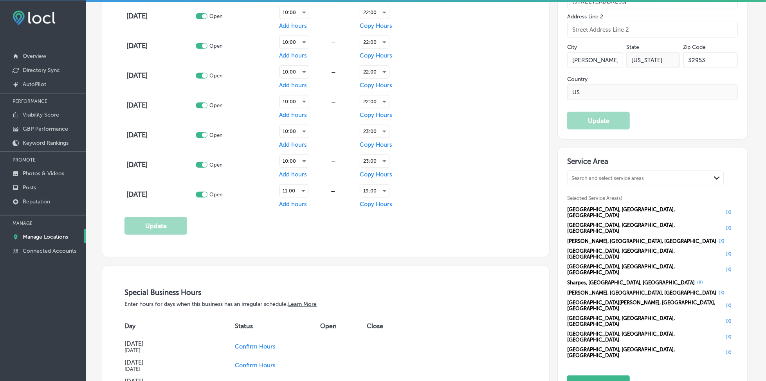
click at [609, 171] on div "Search and select service areas Path Created with Sketch." at bounding box center [645, 178] width 156 height 15
paste input "Titusville"
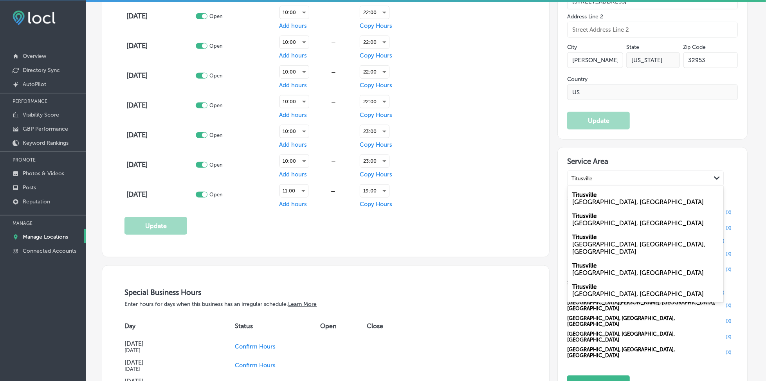
click at [599, 220] on div "[GEOGRAPHIC_DATA], [GEOGRAPHIC_DATA]" at bounding box center [645, 223] width 146 height 7
type input "Titusville"
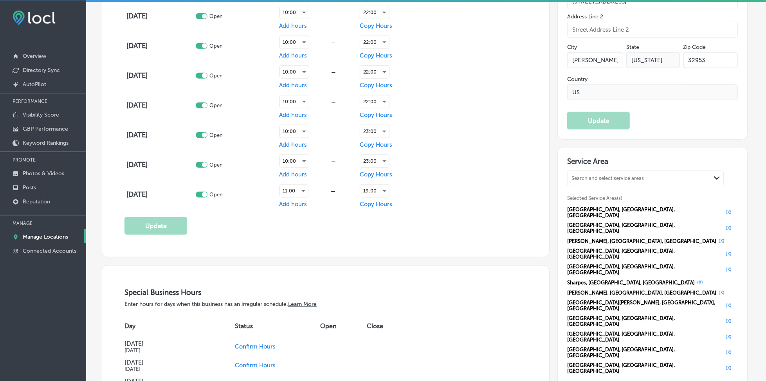
click at [599, 178] on div "Search and select service areas" at bounding box center [607, 179] width 72 height 6
paste input "[GEOGRAPHIC_DATA]"
click at [619, 190] on div "[GEOGRAPHIC_DATA] [GEOGRAPHIC_DATA], [GEOGRAPHIC_DATA]" at bounding box center [645, 198] width 156 height 21
type input "[GEOGRAPHIC_DATA]"
click at [614, 176] on div "Search and select service areas" at bounding box center [607, 179] width 72 height 6
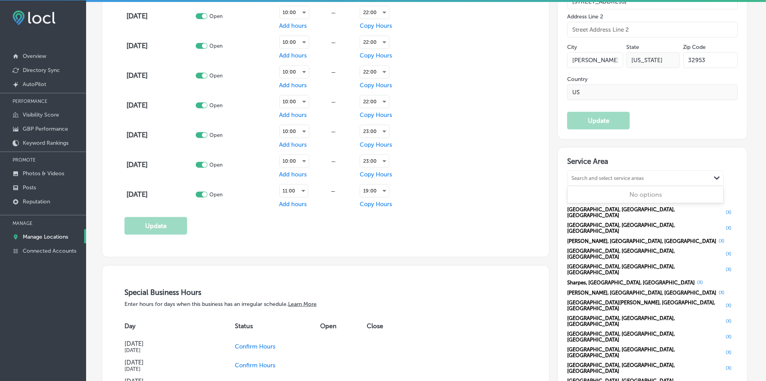
paste input "Satellite Beach"
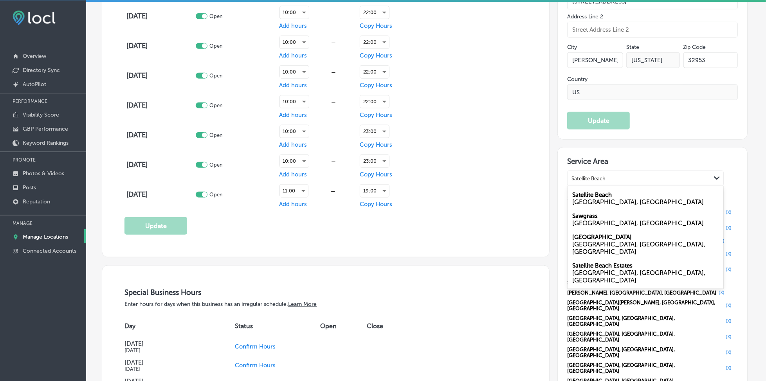
click at [591, 198] on div "[GEOGRAPHIC_DATA], [GEOGRAPHIC_DATA]" at bounding box center [645, 201] width 146 height 7
type input "Satellite Beach"
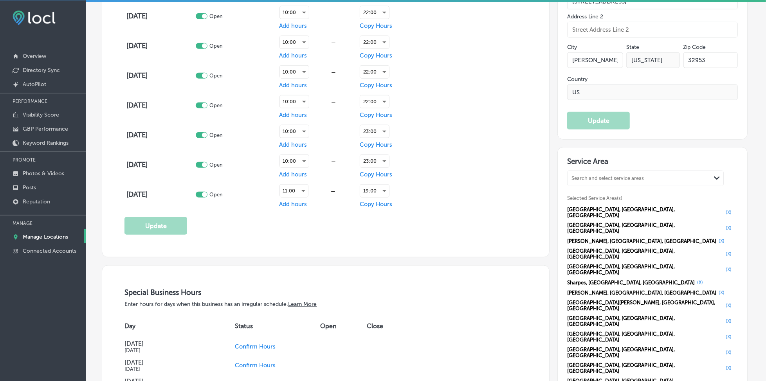
click at [586, 176] on div "Search and select service areas" at bounding box center [607, 179] width 72 height 6
paste input "Rockledge"
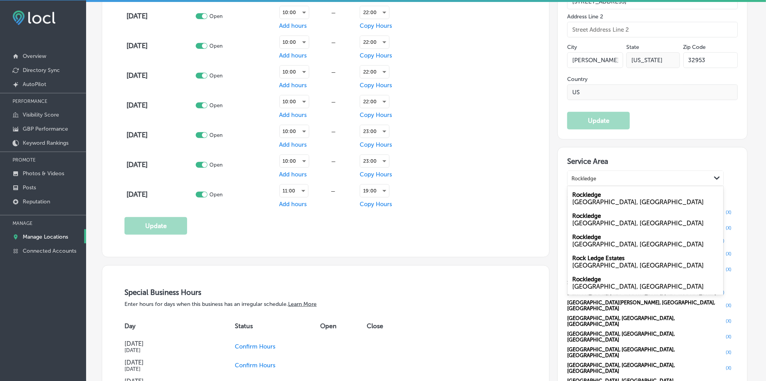
click at [591, 200] on div "[GEOGRAPHIC_DATA], [GEOGRAPHIC_DATA]" at bounding box center [645, 201] width 146 height 7
type input "Rockledge"
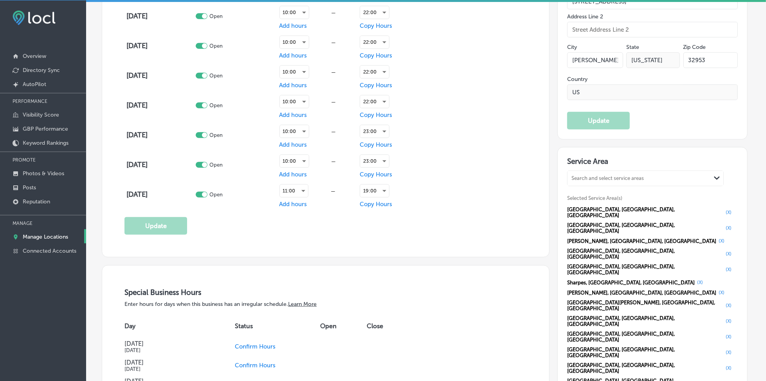
click at [591, 182] on div "Search and select service areas" at bounding box center [638, 178] width 143 height 11
paste input "Cape Canaveral"
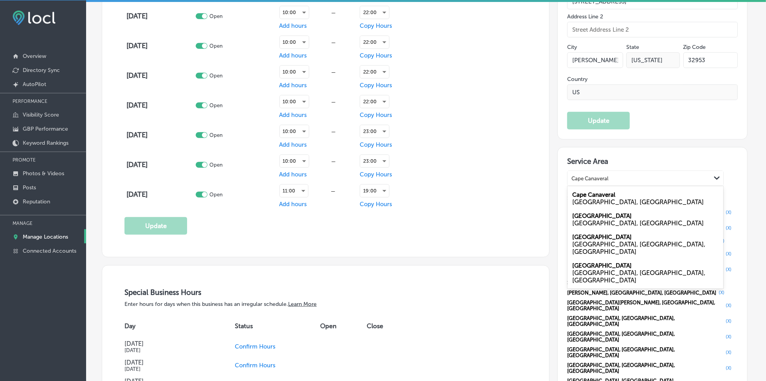
click at [593, 199] on div "[GEOGRAPHIC_DATA], [GEOGRAPHIC_DATA]" at bounding box center [645, 201] width 146 height 7
type input "Cape Canaveral"
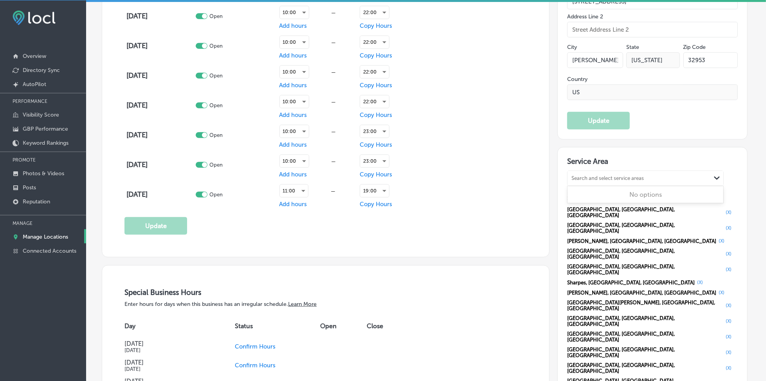
click at [598, 181] on div "Search and select service areas" at bounding box center [638, 178] width 143 height 11
paste input "[GEOGRAPHIC_DATA]"
click at [581, 193] on label "[GEOGRAPHIC_DATA]" at bounding box center [601, 194] width 59 height 7
type input "[GEOGRAPHIC_DATA]"
click at [587, 176] on div "Search and select service areas" at bounding box center [607, 179] width 72 height 6
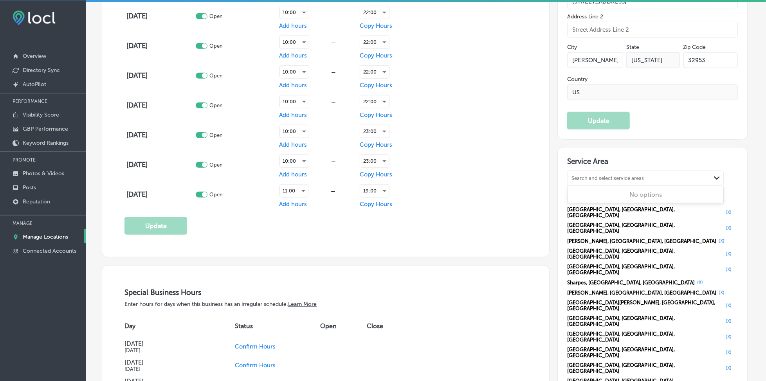
paste input "[GEOGRAPHIC_DATA]"
click at [595, 196] on label "[GEOGRAPHIC_DATA]" at bounding box center [601, 194] width 59 height 7
type input "[GEOGRAPHIC_DATA]"
click at [595, 180] on div "Search and select service areas" at bounding box center [607, 179] width 72 height 6
paste input "Cocoa"
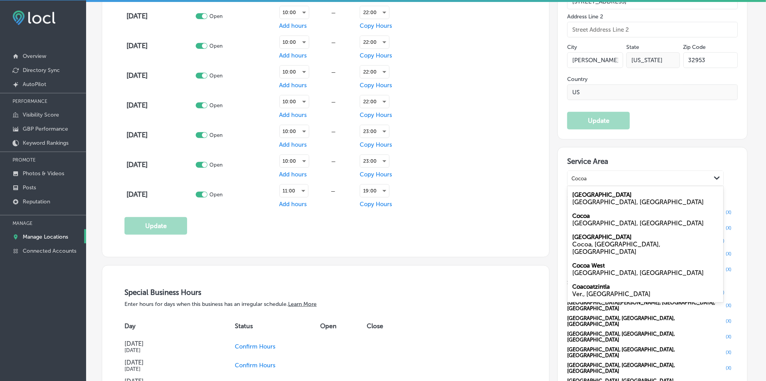
click at [596, 220] on div "[GEOGRAPHIC_DATA], [GEOGRAPHIC_DATA]" at bounding box center [645, 223] width 146 height 7
type input "Cocoa"
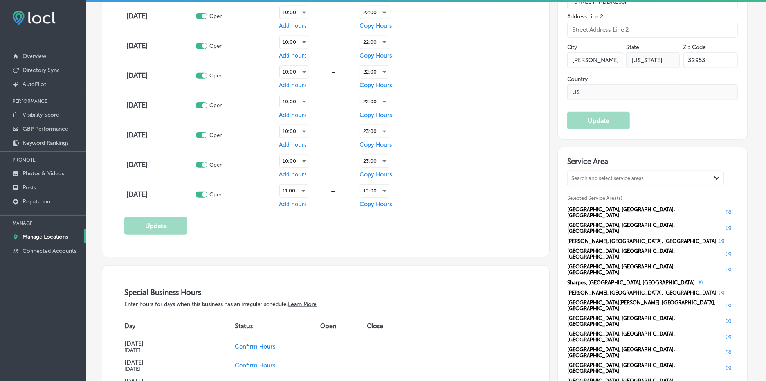
click at [592, 182] on div "Search and select service areas" at bounding box center [638, 178] width 143 height 11
paste input "[PERSON_NAME][GEOGRAPHIC_DATA]"
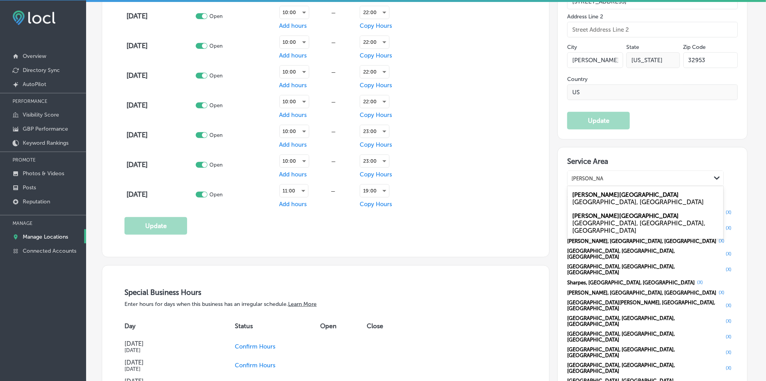
click at [583, 198] on div "[GEOGRAPHIC_DATA], [GEOGRAPHIC_DATA]" at bounding box center [645, 201] width 146 height 7
type input "[PERSON_NAME][GEOGRAPHIC_DATA]"
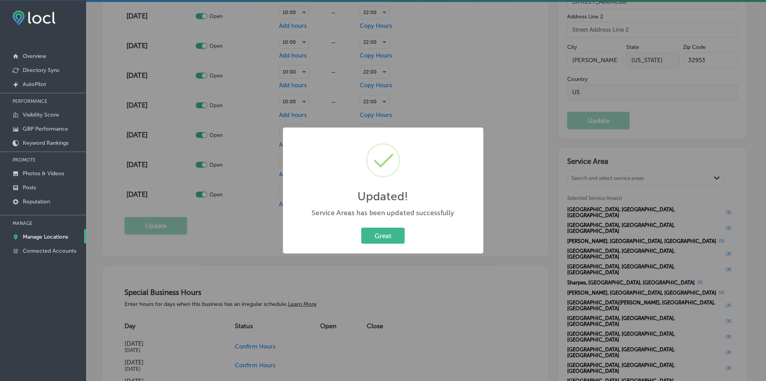
scroll to position [613, 0]
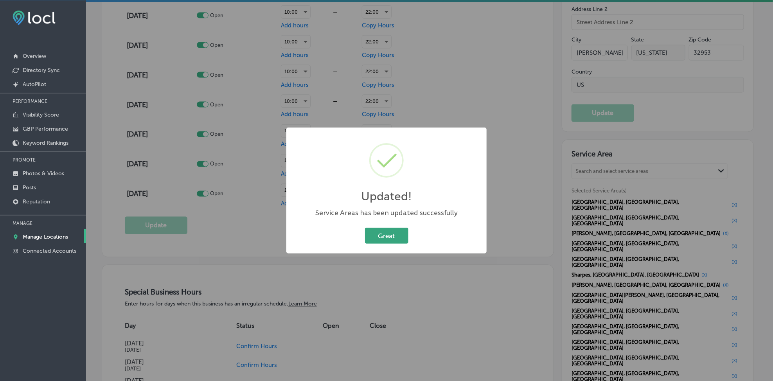
click at [393, 234] on button "Great" at bounding box center [386, 236] width 43 height 16
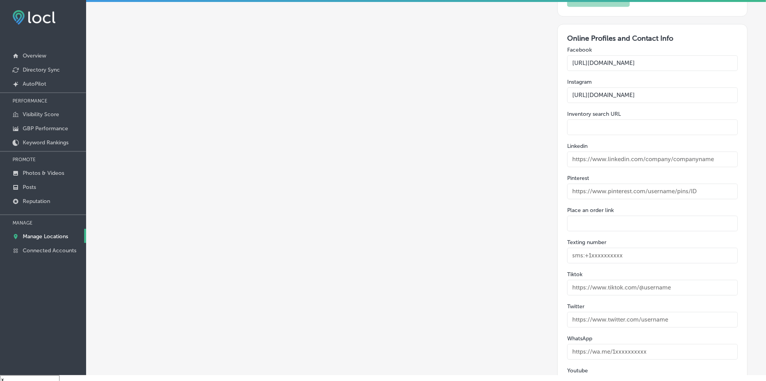
scroll to position [11, 0]
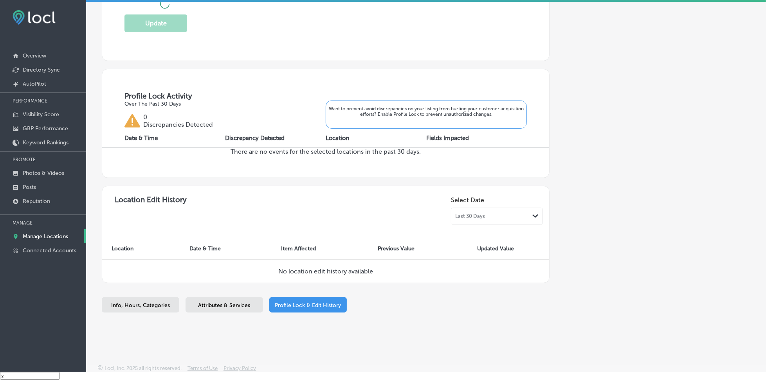
checkbox input "true"
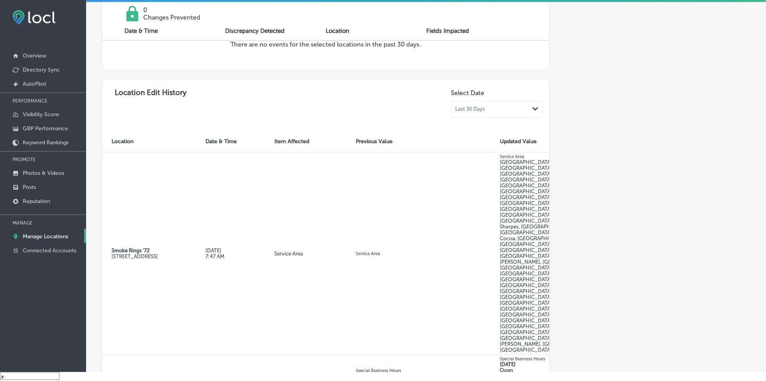
scroll to position [422, 0]
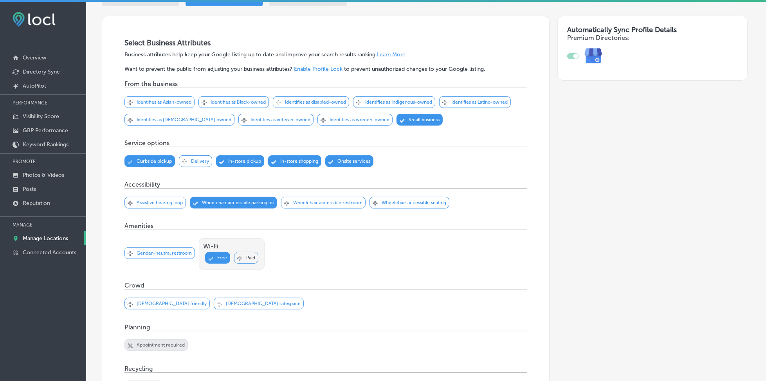
scroll to position [157, 0]
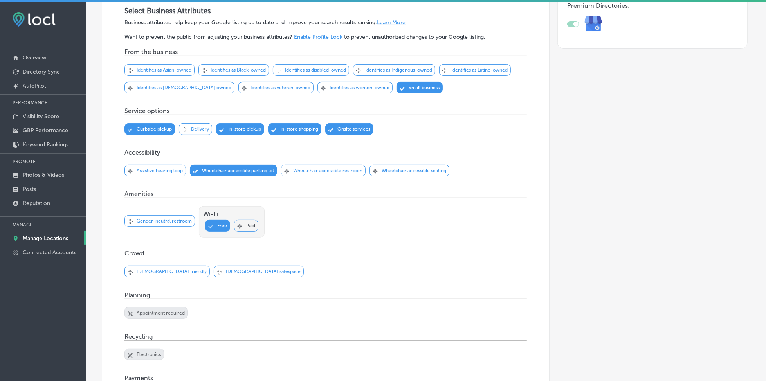
click at [296, 170] on p "Wheelchair accessible restroom" at bounding box center [327, 170] width 69 height 5
click at [373, 171] on div "Svg Vector Icons : [URL][DOMAIN_NAME] Checked Created with Sketch. close Create…" at bounding box center [409, 171] width 80 height 12
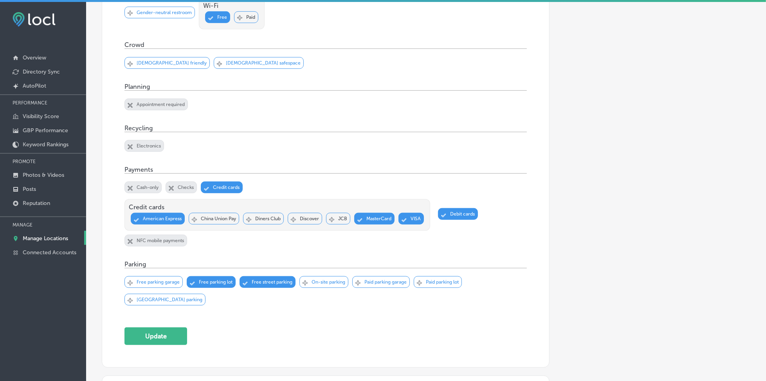
scroll to position [417, 0]
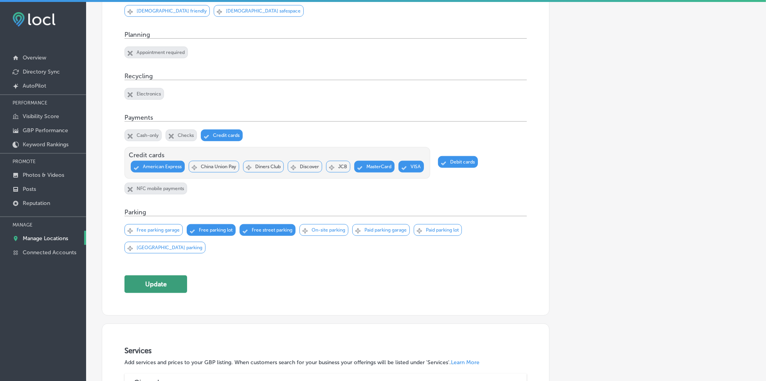
click at [167, 292] on button "Update" at bounding box center [155, 284] width 63 height 18
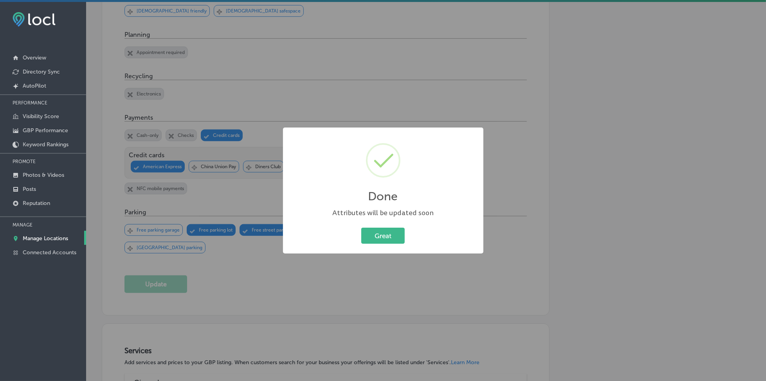
scroll to position [418, 0]
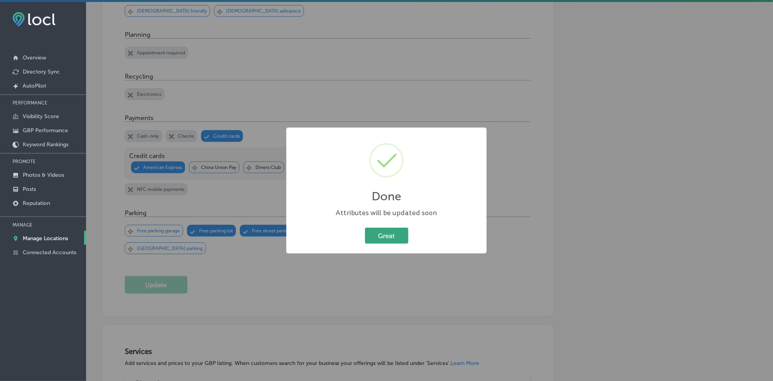
click at [376, 235] on button "Great" at bounding box center [386, 236] width 43 height 16
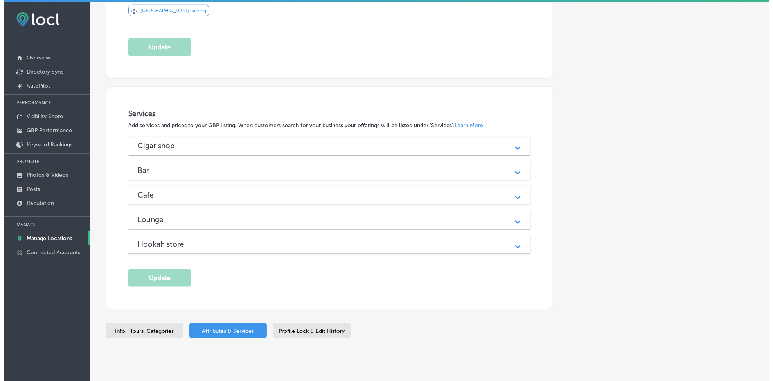
scroll to position [675, 0]
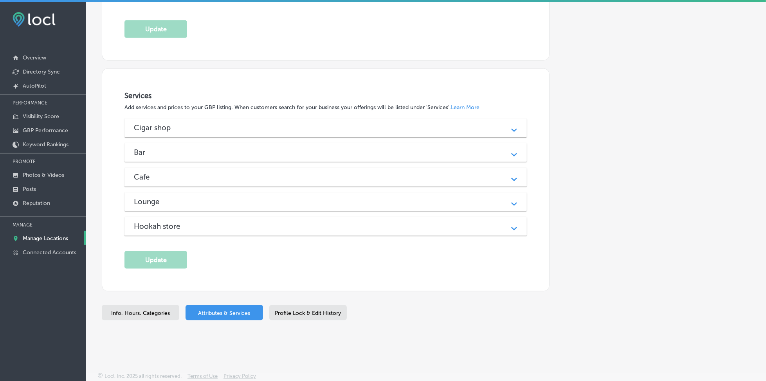
click at [306, 132] on div "Cigar shop Path Created with Sketch." at bounding box center [325, 128] width 402 height 19
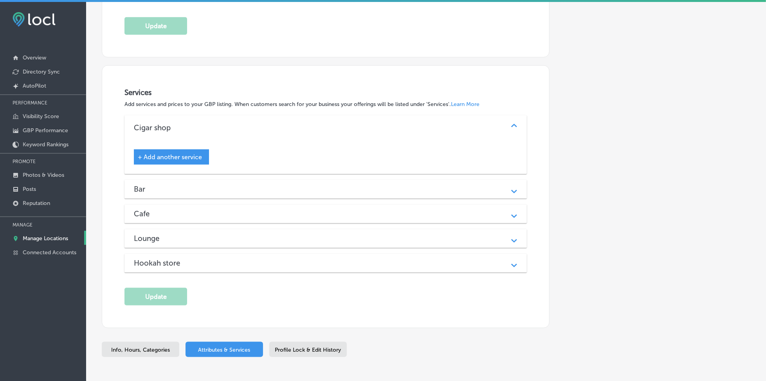
click at [306, 132] on div "Cigar shop" at bounding box center [325, 127] width 383 height 9
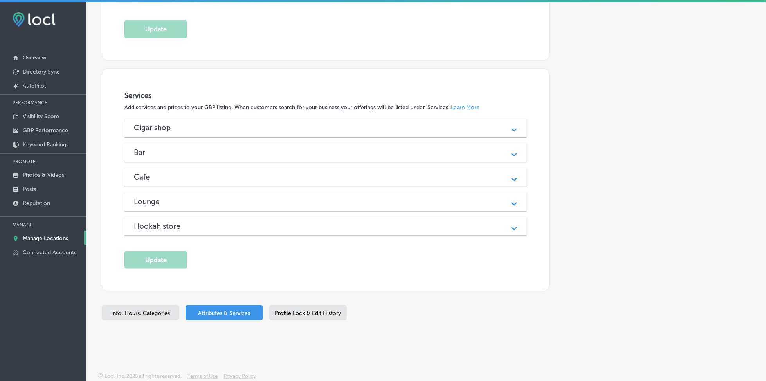
click at [199, 125] on div "Cigar shop" at bounding box center [325, 127] width 383 height 9
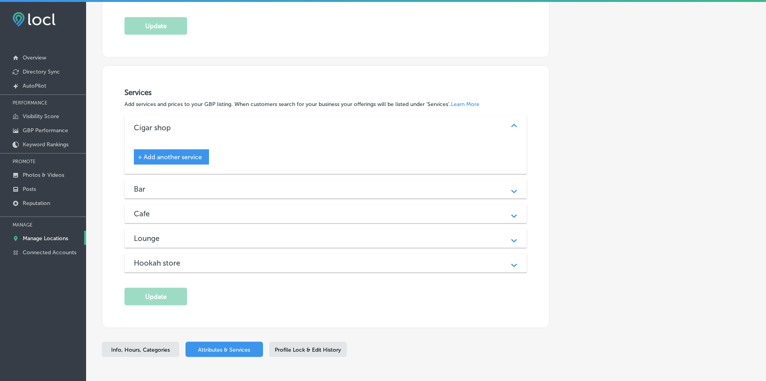
click at [191, 161] on span "+ Add another service" at bounding box center [170, 156] width 64 height 7
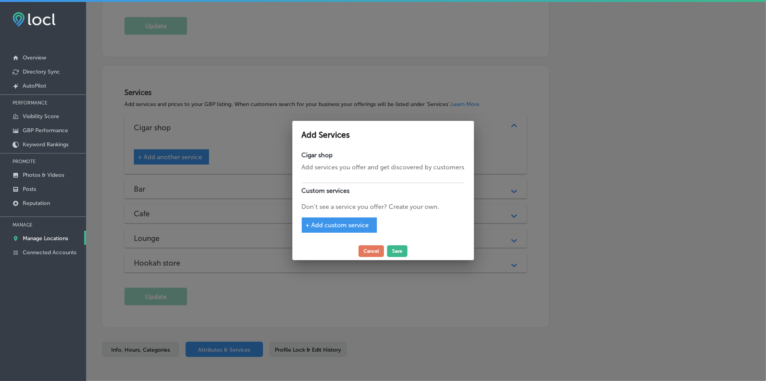
scroll to position [659, 0]
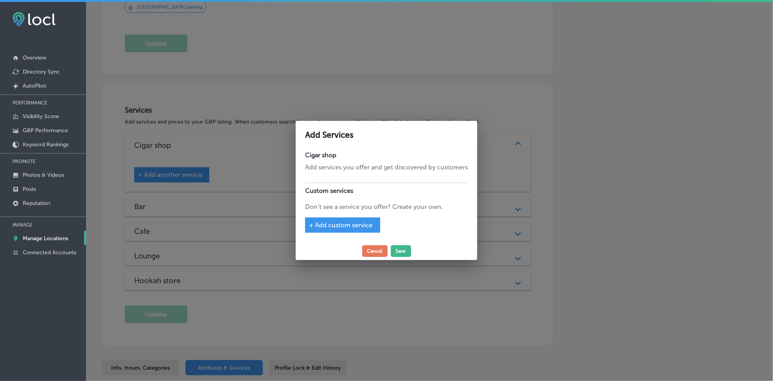
click at [335, 226] on span "+ Add custom service" at bounding box center [340, 224] width 63 height 7
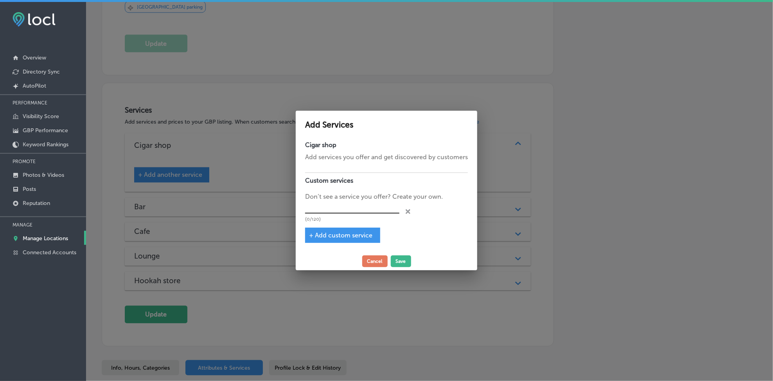
click at [330, 207] on input "text" at bounding box center [352, 208] width 94 height 12
type input "Cigars"
click at [320, 232] on span "+ Add custom service" at bounding box center [340, 235] width 63 height 7
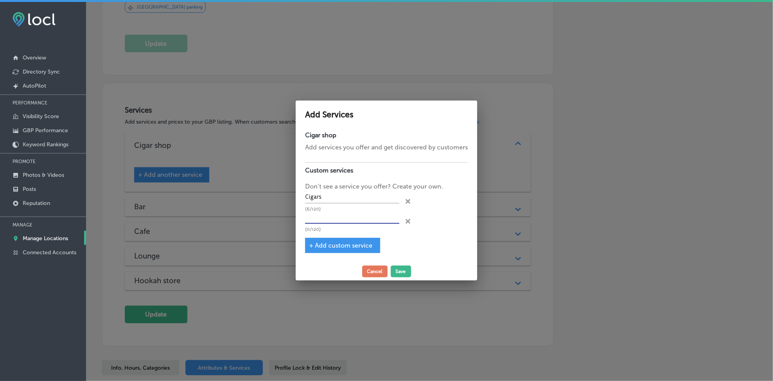
click at [319, 218] on input "text" at bounding box center [352, 218] width 94 height 12
type input "Pipes"
click at [325, 239] on div "+ Add custom service" at bounding box center [342, 245] width 75 height 15
click at [326, 246] on span "+ Add custom service" at bounding box center [340, 245] width 63 height 7
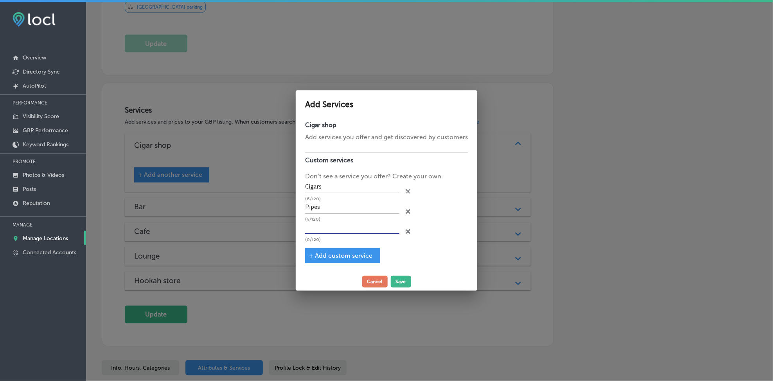
click at [326, 227] on input "text" at bounding box center [352, 228] width 94 height 12
type input "Accessories"
click at [324, 252] on span "+ Add custom service" at bounding box center [340, 255] width 63 height 7
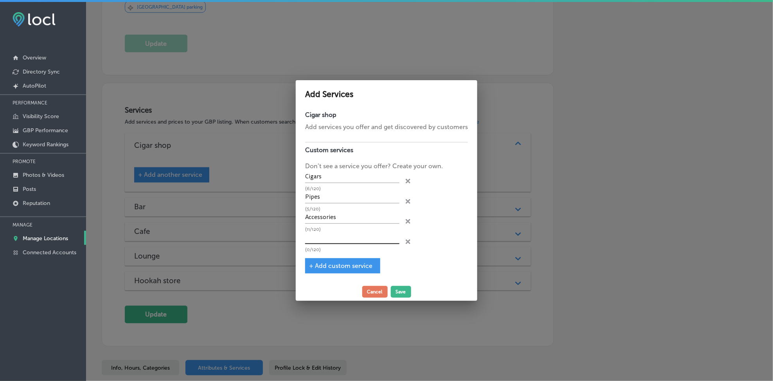
click at [326, 237] on input "text" at bounding box center [352, 238] width 94 height 12
click at [331, 236] on input "Pipes" at bounding box center [352, 238] width 94 height 12
type input "Knives"
click at [323, 262] on span "+ Add custom service" at bounding box center [340, 265] width 63 height 7
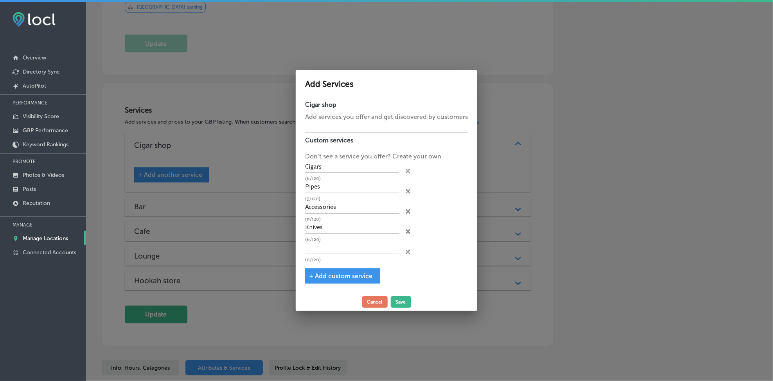
click at [336, 260] on p "(0/120)" at bounding box center [352, 259] width 94 height 5
click at [337, 252] on input "text" at bounding box center [352, 248] width 94 height 12
type input "[PERSON_NAME] [PERSON_NAME]"
click at [337, 277] on span "+ Add custom service" at bounding box center [340, 275] width 63 height 7
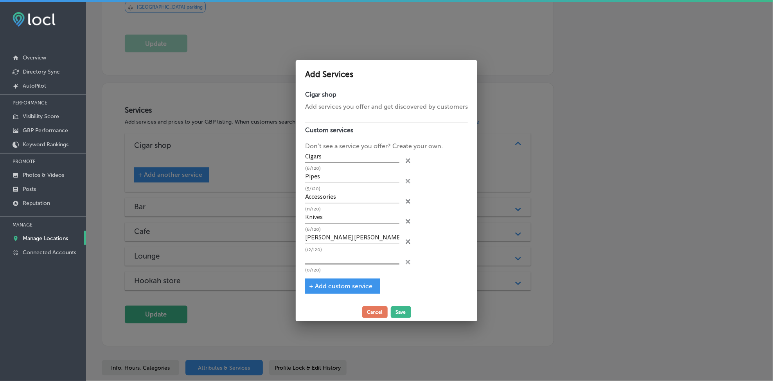
click at [359, 257] on input "text" at bounding box center [352, 258] width 94 height 12
type input "Zippo"
click at [396, 307] on button "Save" at bounding box center [401, 312] width 20 height 12
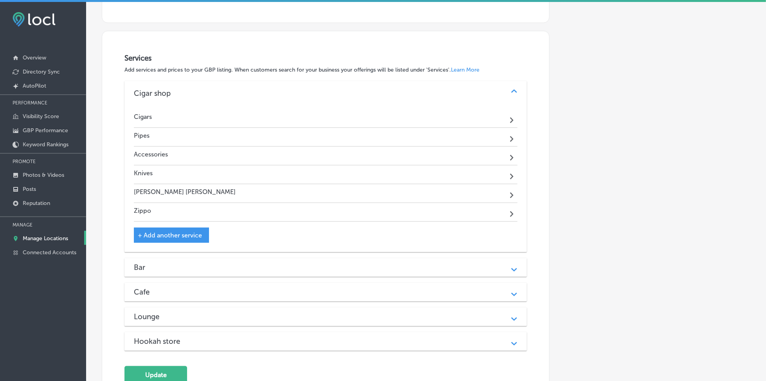
scroll to position [728, 0]
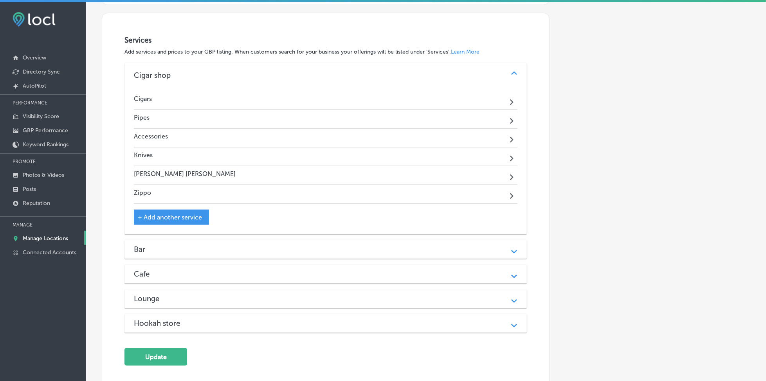
click at [157, 250] on h3 "Bar" at bounding box center [146, 249] width 24 height 9
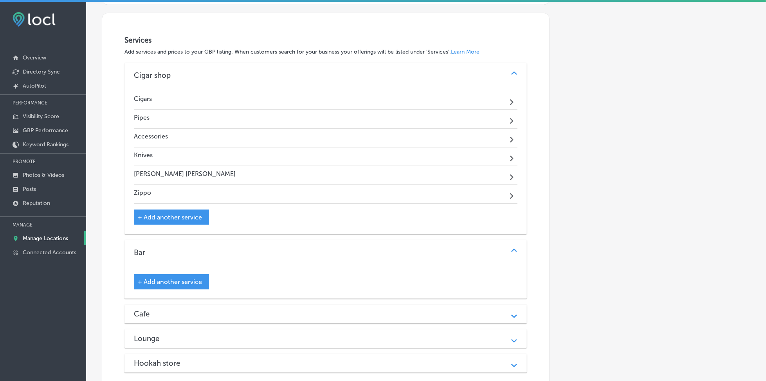
click at [165, 283] on span "+ Add another service" at bounding box center [170, 281] width 64 height 7
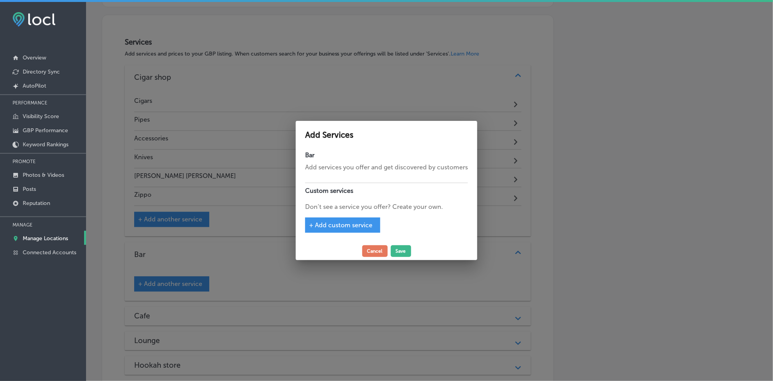
click at [334, 220] on div "+ Add custom service" at bounding box center [342, 225] width 75 height 15
click at [334, 223] on span "+ Add custom service" at bounding box center [340, 224] width 63 height 7
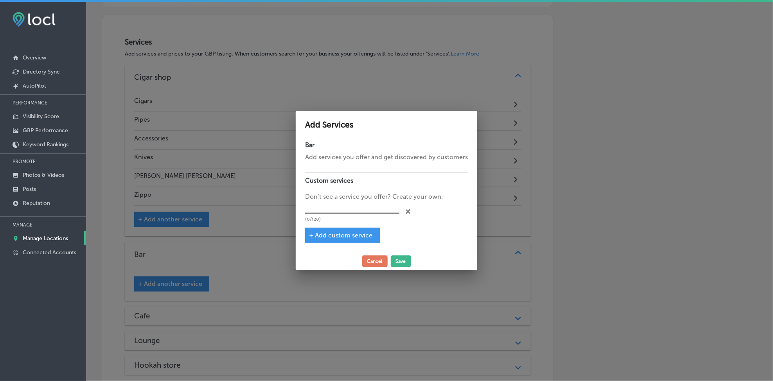
click at [332, 211] on input "text" at bounding box center [352, 208] width 94 height 12
type input "Beer"
click at [324, 237] on span "+ Add custom service" at bounding box center [340, 235] width 63 height 7
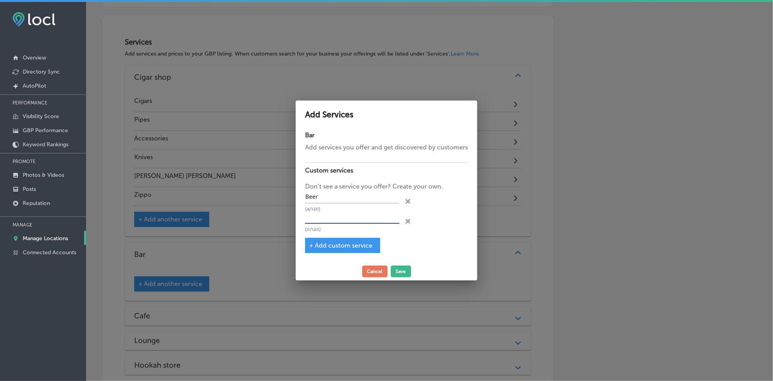
click at [328, 220] on input "text" at bounding box center [352, 218] width 94 height 12
type input "Wine"
click at [331, 242] on span "+ Add custom service" at bounding box center [340, 245] width 63 height 7
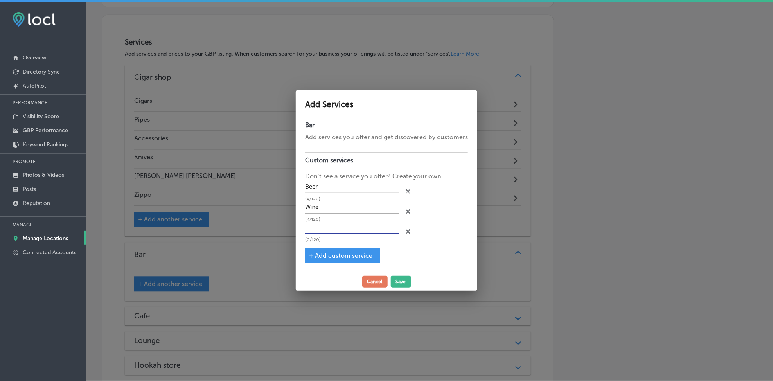
click at [330, 229] on input "text" at bounding box center [352, 228] width 94 height 12
type input "Cocktail"
click at [400, 283] on button "Save" at bounding box center [401, 282] width 20 height 12
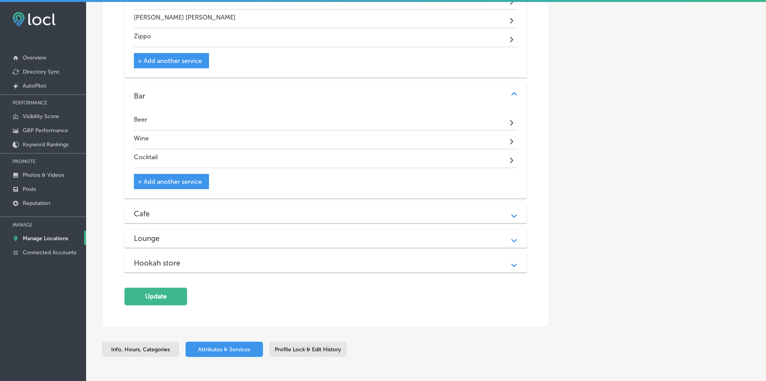
scroll to position [925, 0]
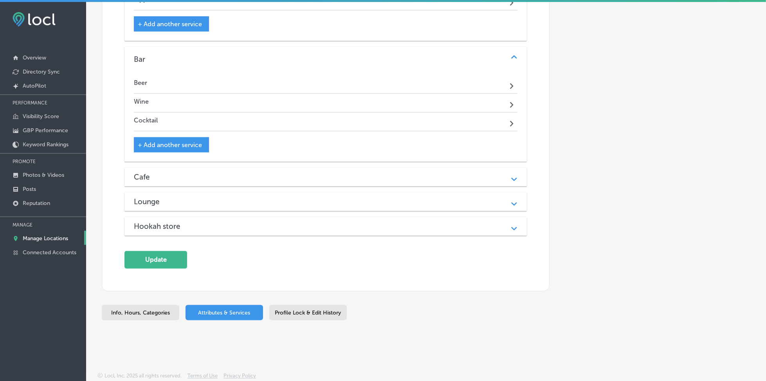
click at [206, 175] on div "Cafe" at bounding box center [325, 177] width 383 height 9
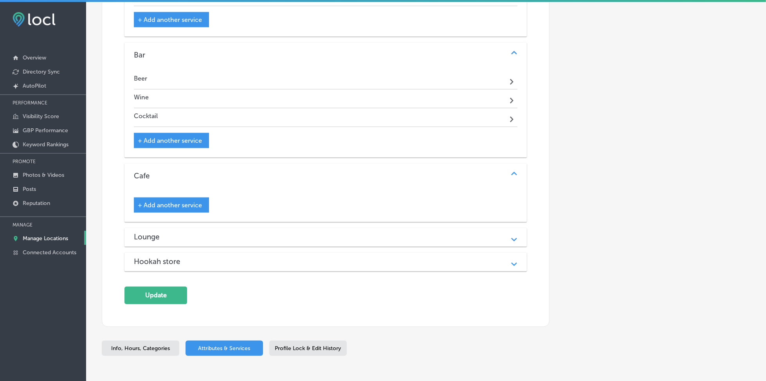
click at [379, 246] on div "Lounge Path Created with Sketch." at bounding box center [325, 237] width 402 height 19
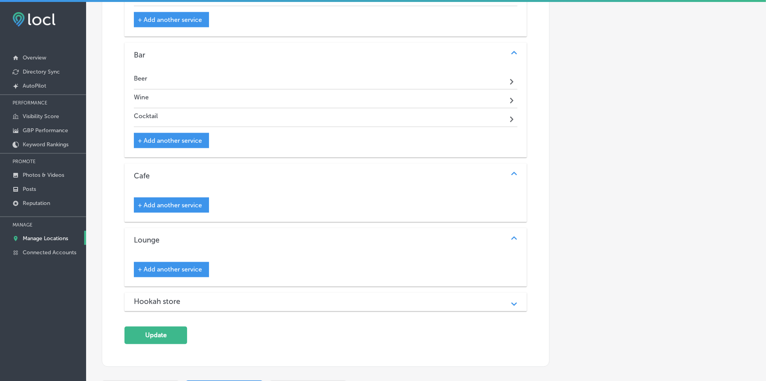
click at [360, 301] on div "Hookah store Path Created with Sketch." at bounding box center [325, 302] width 402 height 19
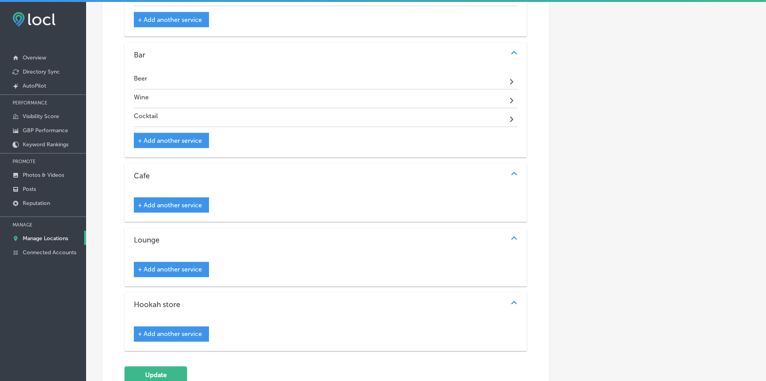
click at [175, 209] on span "+ Add another service" at bounding box center [170, 205] width 64 height 7
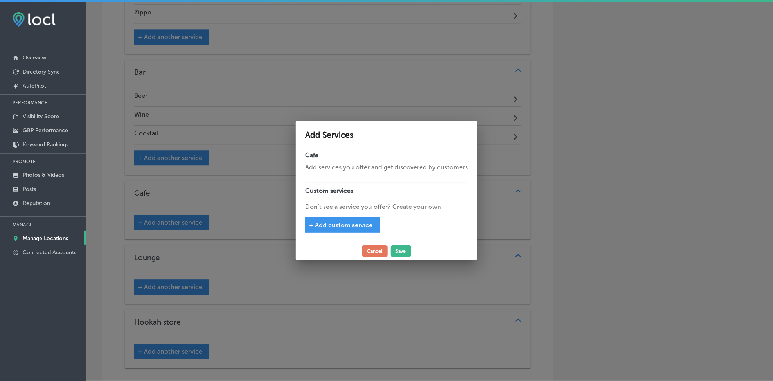
click at [318, 222] on span "+ Add custom service" at bounding box center [340, 224] width 63 height 7
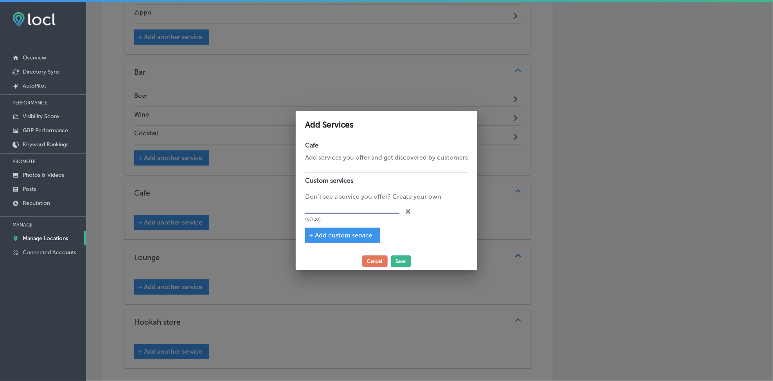
click at [321, 212] on input "text" at bounding box center [352, 208] width 94 height 12
paste input "Cappuccino"
type input "Cappuccino"
click at [326, 234] on span "+ Add custom service" at bounding box center [340, 235] width 63 height 7
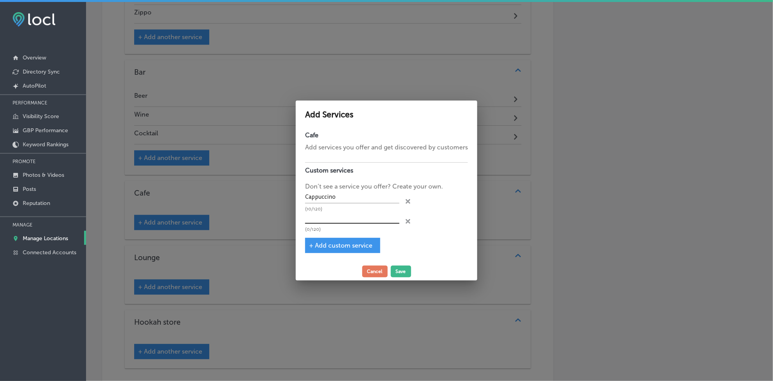
click at [326, 223] on input "text" at bounding box center [352, 218] width 94 height 12
paste input "Latte"
type input "Latte"
click at [336, 248] on span "+ Add custom service" at bounding box center [340, 245] width 63 height 7
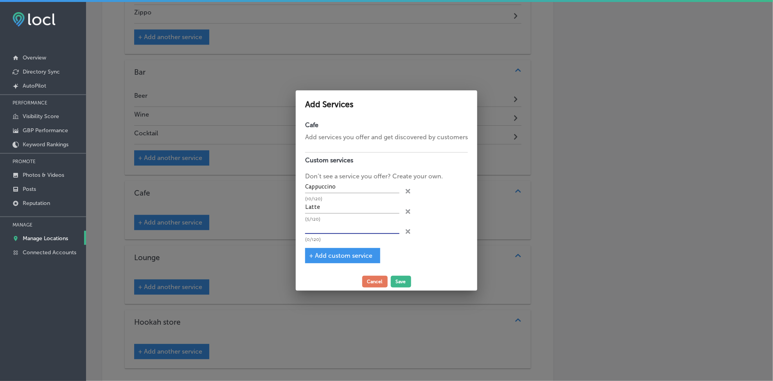
click at [336, 226] on input "text" at bounding box center [352, 228] width 94 height 12
paste input "Espresso"
click at [329, 256] on span "+ Add custom service" at bounding box center [340, 255] width 63 height 7
type input "Espresso"
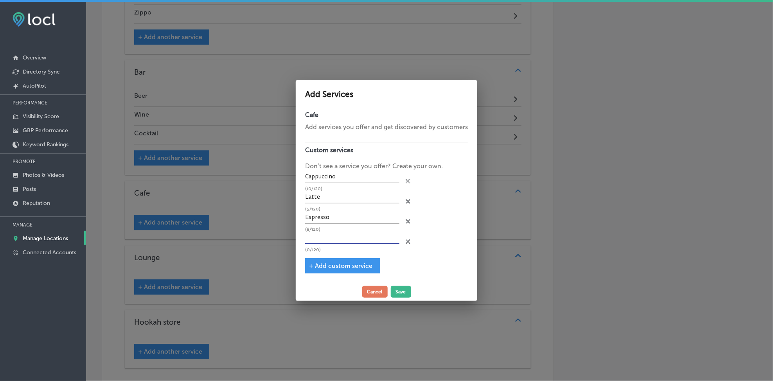
click at [328, 241] on input "text" at bounding box center [352, 238] width 94 height 12
paste input "Ice Cream based espresso"
click at [353, 237] on input "Ice Cream based espresso" at bounding box center [352, 238] width 94 height 12
type input "Ice Cream based Espresso"
click at [350, 262] on span "+ Add custom service" at bounding box center [340, 265] width 63 height 7
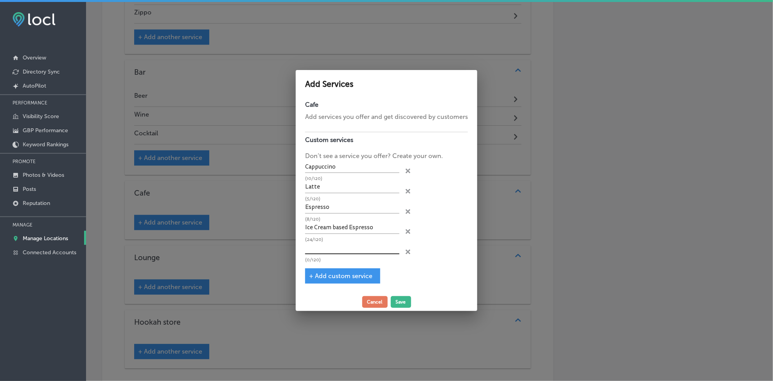
click at [337, 247] on input "text" at bounding box center [352, 248] width 94 height 12
paste input "Cafe Mocha Shake"
type input "Cafe Mocha Shake"
click at [324, 278] on span "+ Add custom service" at bounding box center [340, 275] width 63 height 7
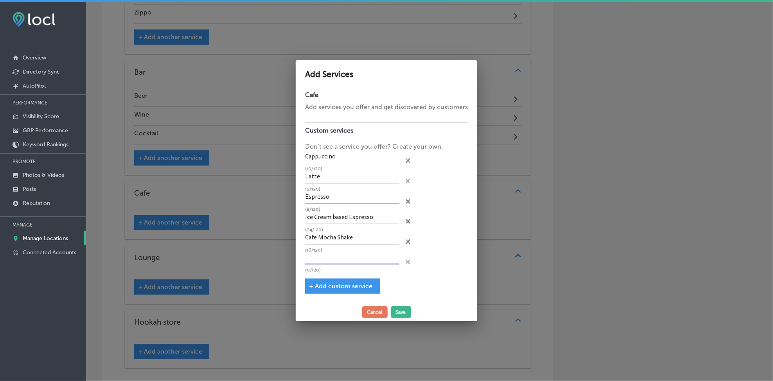
click at [324, 257] on input "text" at bounding box center [352, 258] width 94 height 12
paste input "[PERSON_NAME] coffee"
click at [327, 258] on input "[PERSON_NAME] coffee" at bounding box center [352, 258] width 94 height 12
type input "[PERSON_NAME] Coffee"
click at [396, 306] on button "Save" at bounding box center [401, 312] width 20 height 12
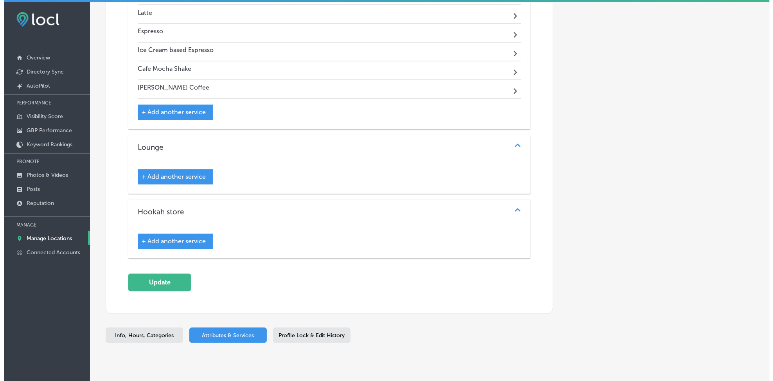
scroll to position [1134, 0]
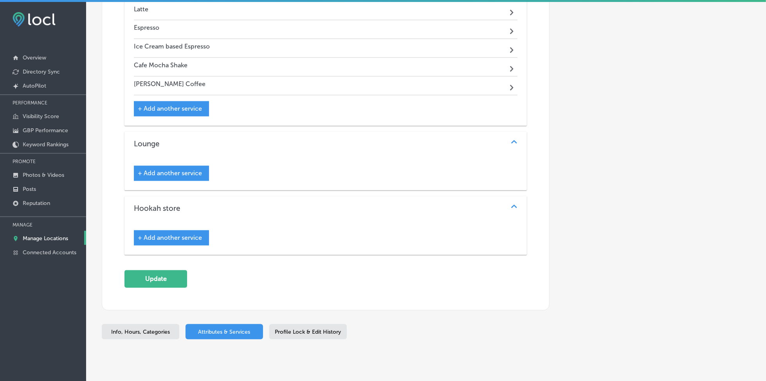
click at [174, 175] on span "+ Add another service" at bounding box center [170, 173] width 64 height 7
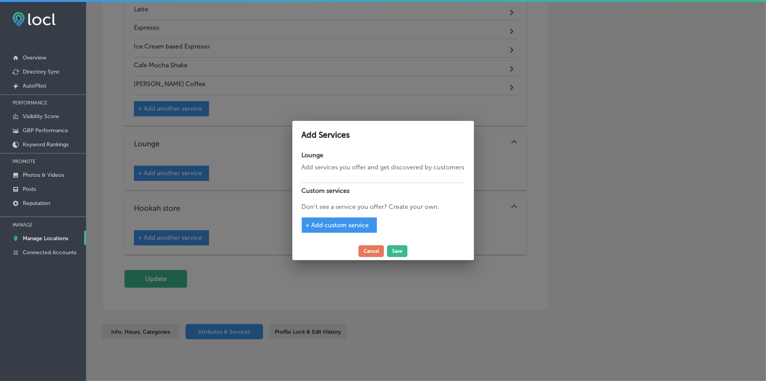
scroll to position [1118, 0]
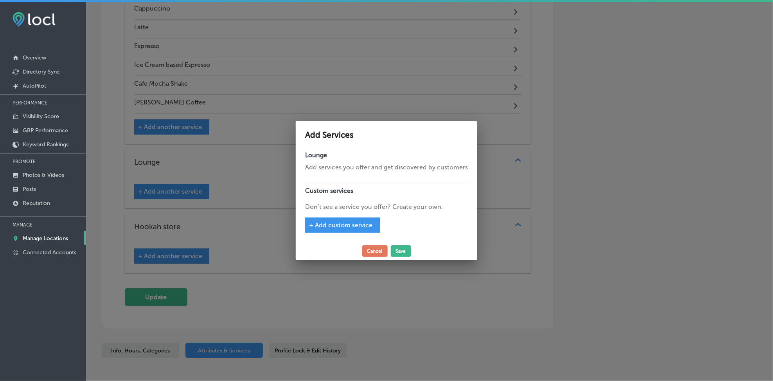
click at [314, 227] on span "+ Add custom service" at bounding box center [340, 224] width 63 height 7
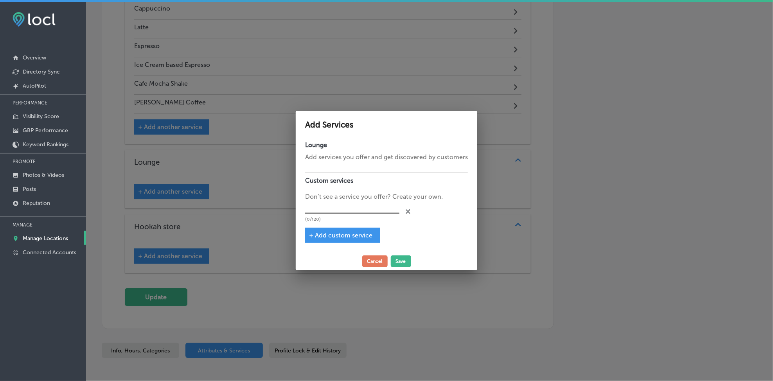
click at [320, 211] on input "text" at bounding box center [352, 208] width 94 height 12
type input "e"
type input "Events"
click at [402, 260] on button "Save" at bounding box center [401, 262] width 20 height 12
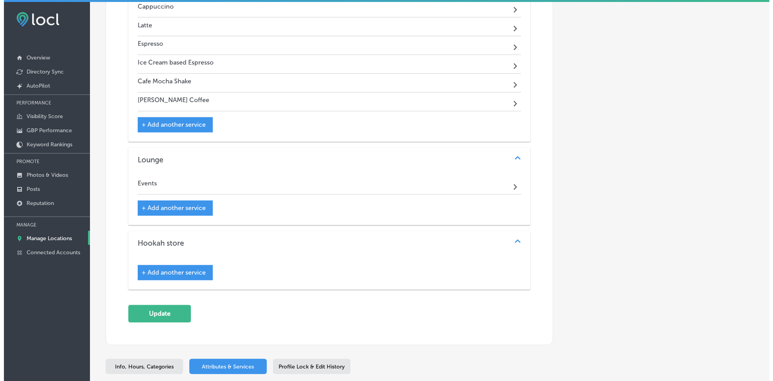
scroll to position [1134, 0]
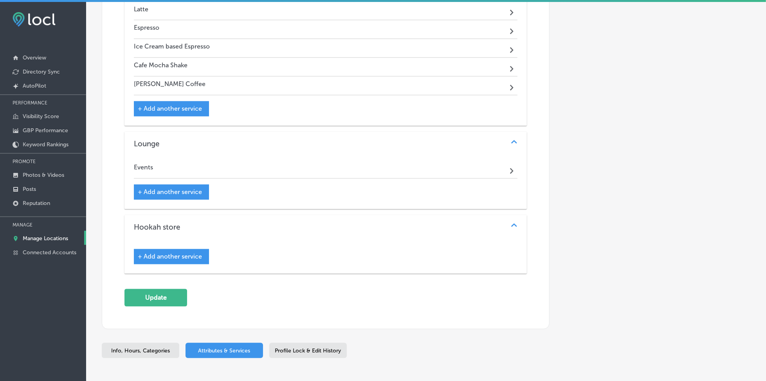
click at [194, 194] on span "+ Add another service" at bounding box center [170, 192] width 64 height 7
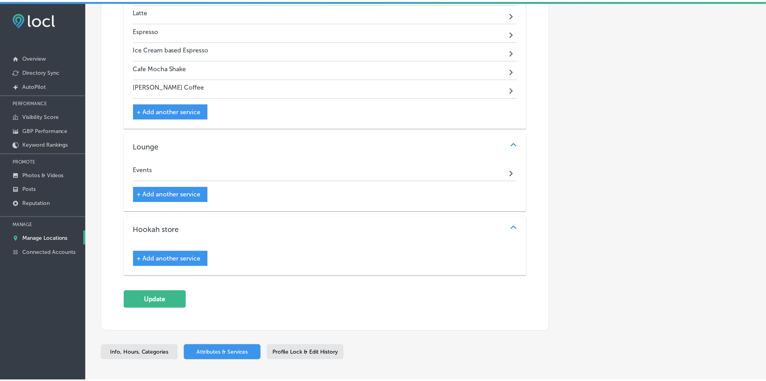
scroll to position [1118, 0]
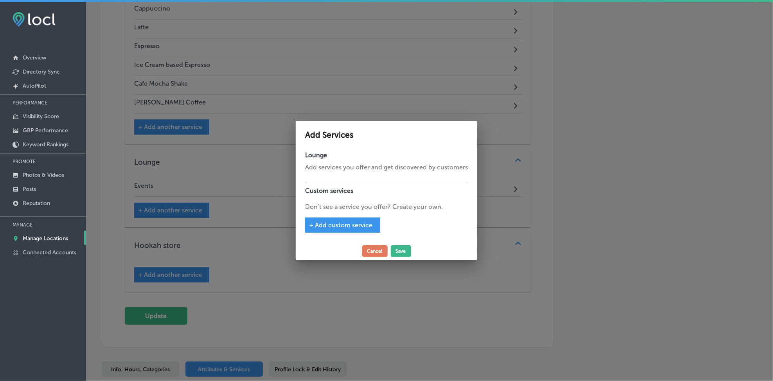
click at [360, 222] on span "+ Add custom service" at bounding box center [340, 224] width 63 height 7
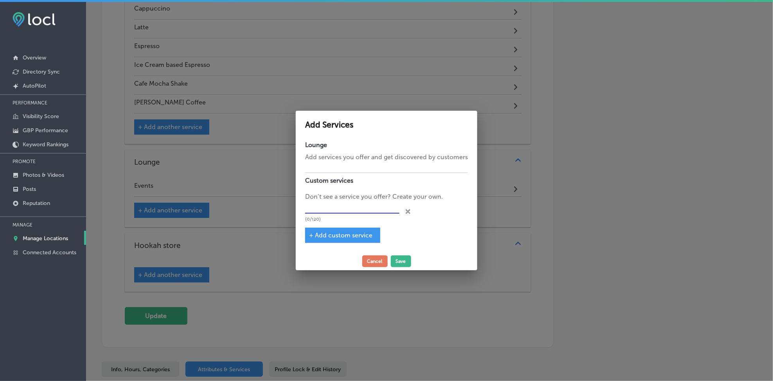
click at [357, 213] on input "text" at bounding box center [352, 208] width 94 height 12
paste input "plush furniture"
type input "plush furniture"
click at [332, 238] on span "+ Add custom service" at bounding box center [340, 235] width 63 height 7
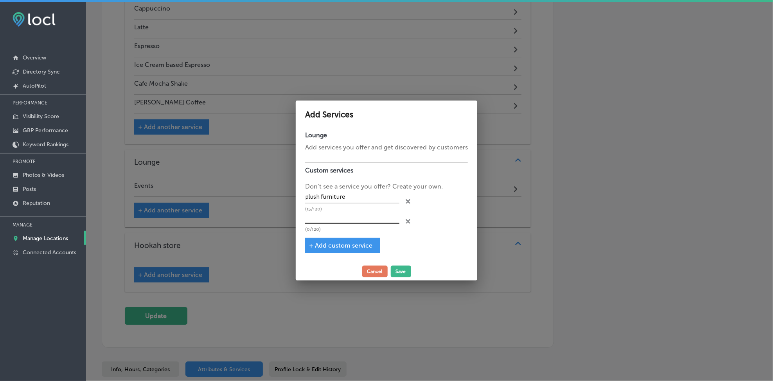
click at [330, 220] on input "text" at bounding box center [352, 218] width 94 height 12
paste input "private entrance"
type input "private entrance"
click at [328, 247] on span "+ Add custom service" at bounding box center [340, 245] width 63 height 7
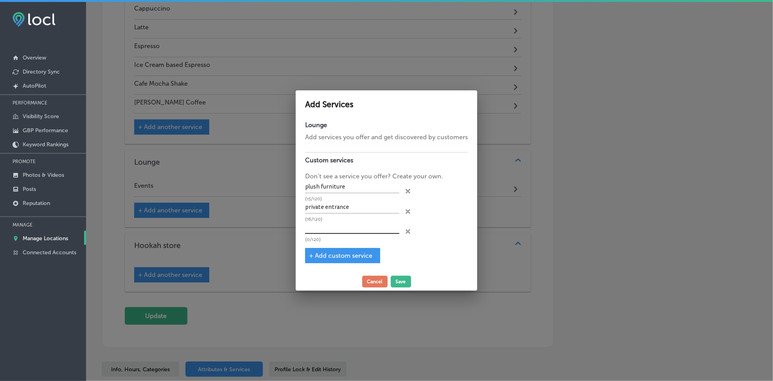
click at [331, 226] on input "text" at bounding box center [352, 228] width 94 height 12
paste input "3 TV’s"
type input "3 TV’s"
click at [333, 255] on span "+ Add custom service" at bounding box center [340, 255] width 63 height 7
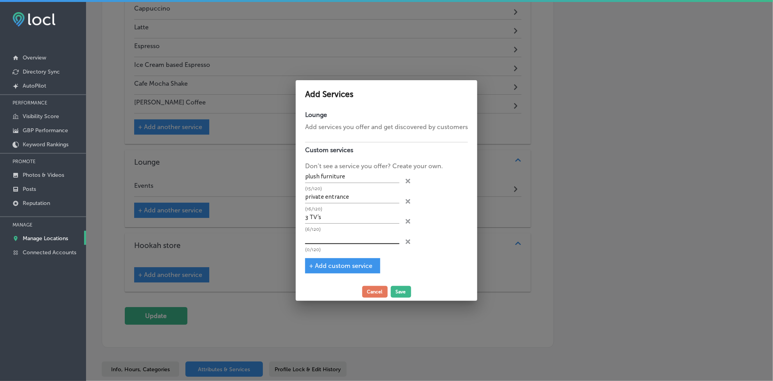
click at [335, 239] on input "text" at bounding box center [352, 238] width 94 height 12
paste input "private bathroom"
click at [340, 272] on div "+ Add custom service" at bounding box center [342, 265] width 75 height 15
click at [339, 265] on span "+ Add custom service" at bounding box center [340, 265] width 63 height 7
type input "private bathroom"
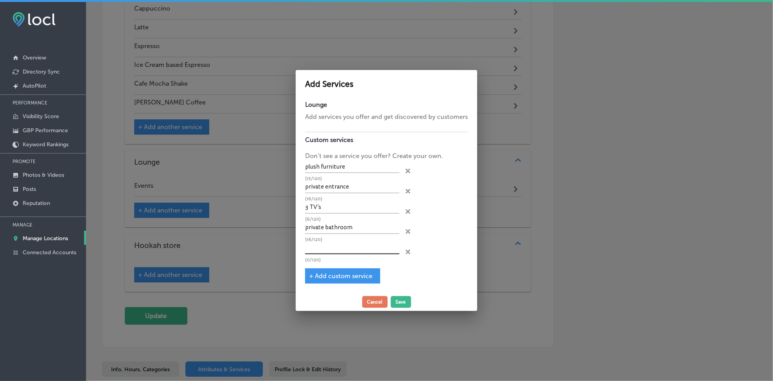
click at [338, 248] on input "text" at bounding box center [352, 248] width 94 height 12
paste input "free locker"
type input "free locker"
click at [330, 274] on span "+ Add custom service" at bounding box center [340, 275] width 63 height 7
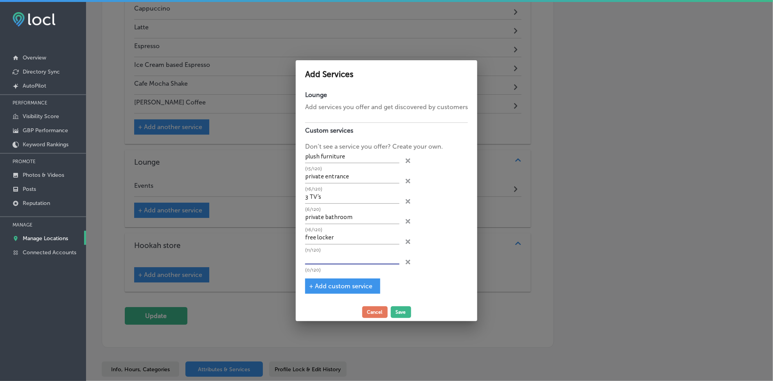
click at [331, 258] on input "text" at bounding box center [352, 258] width 94 height 12
paste input "24 hour access"
type input "24 hour access"
click at [398, 310] on button "Save" at bounding box center [401, 312] width 20 height 12
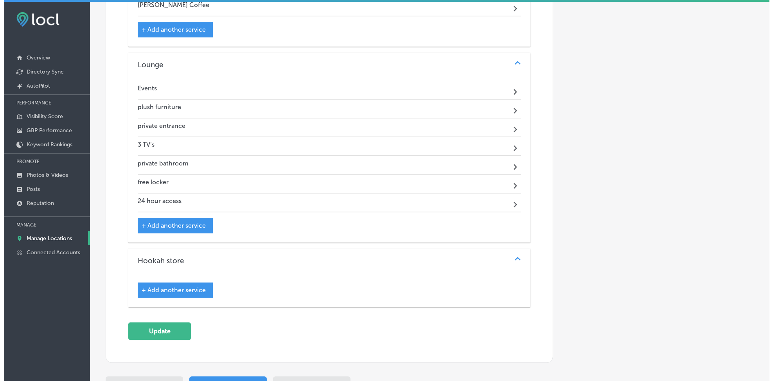
scroll to position [1238, 0]
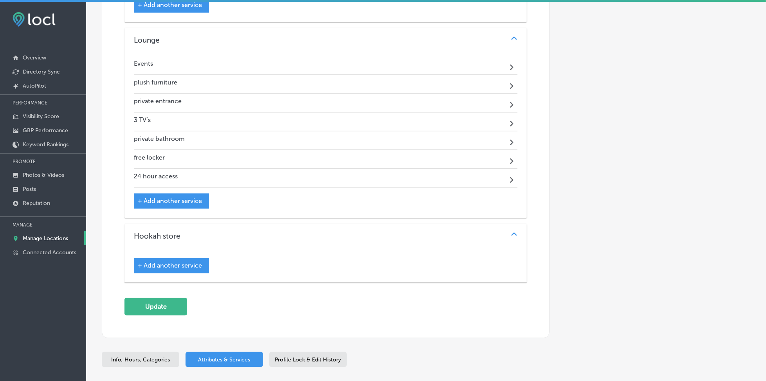
click at [185, 273] on div "+ Add another service" at bounding box center [171, 265] width 75 height 15
click at [186, 269] on span "+ Add another service" at bounding box center [170, 265] width 64 height 7
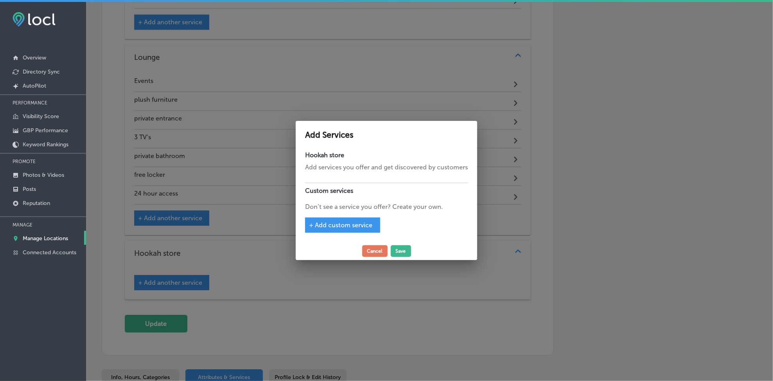
click at [329, 223] on span "+ Add custom service" at bounding box center [340, 224] width 63 height 7
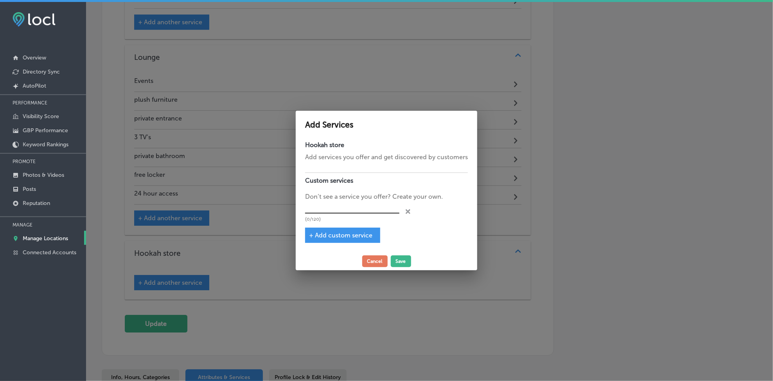
click at [352, 205] on input "text" at bounding box center [352, 208] width 94 height 12
paste input "Disposable Hookah Tips"
type input "Disposable Hookah Tips"
click at [333, 237] on span "+ Add custom service" at bounding box center [340, 235] width 63 height 7
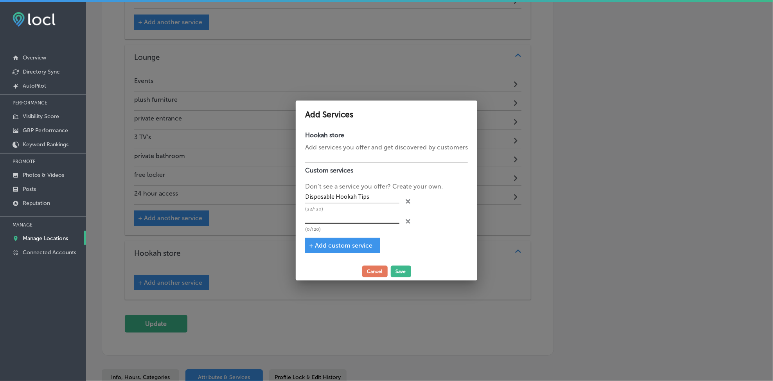
click at [330, 216] on input "text" at bounding box center [352, 218] width 94 height 12
paste input "[PERSON_NAME]"
type input "[PERSON_NAME]"
click at [328, 243] on span "+ Add custom service" at bounding box center [340, 245] width 63 height 7
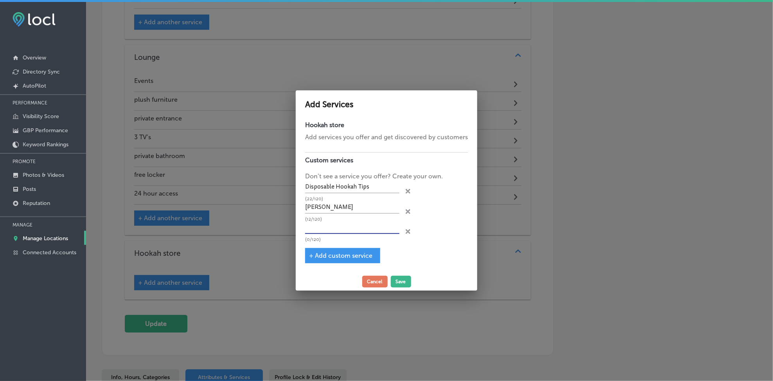
click at [335, 227] on input "text" at bounding box center [352, 228] width 94 height 12
paste input "Hookah Accessories"
type input "Hookah Accessories"
click at [336, 257] on span "+ Add custom service" at bounding box center [340, 255] width 63 height 7
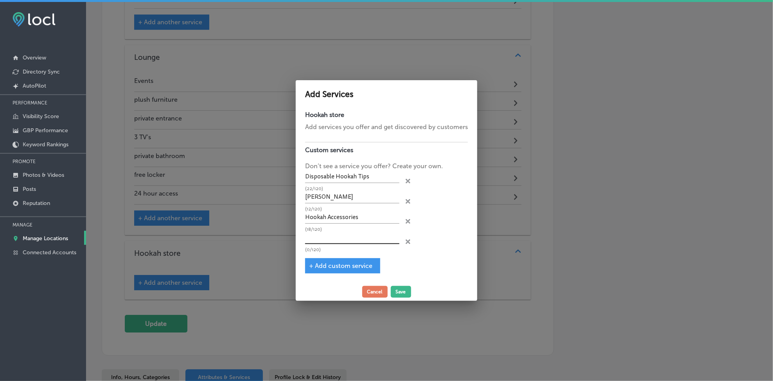
click at [332, 237] on input "text" at bounding box center [352, 238] width 94 height 12
paste input "Flavored Tobacco"
type input "Flavored Tobacco"
click at [405, 290] on button "Save" at bounding box center [401, 292] width 20 height 12
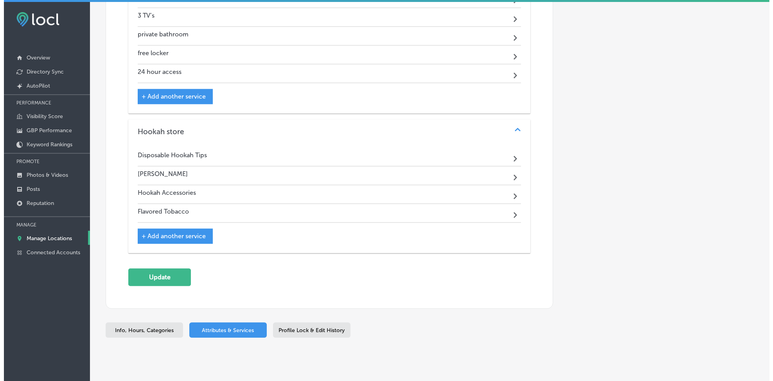
scroll to position [1367, 0]
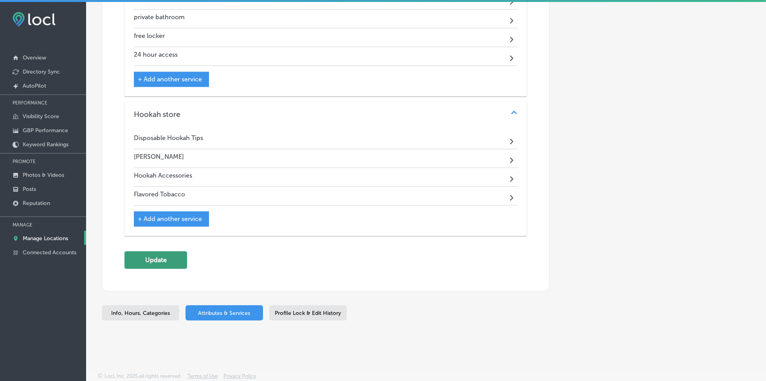
click at [160, 259] on button "Update" at bounding box center [155, 260] width 63 height 18
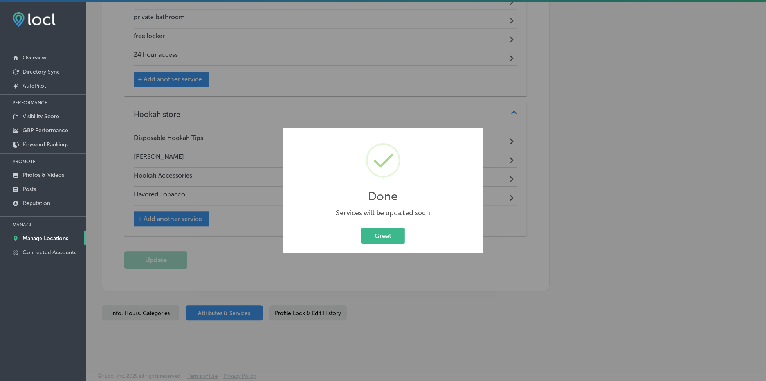
scroll to position [1351, 0]
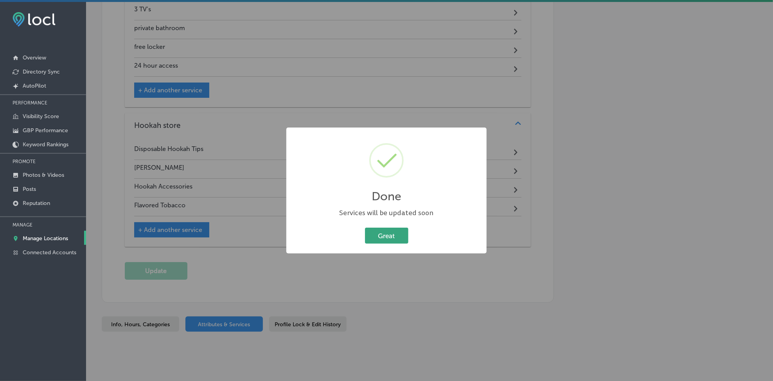
click at [378, 230] on button "Great" at bounding box center [386, 236] width 43 height 16
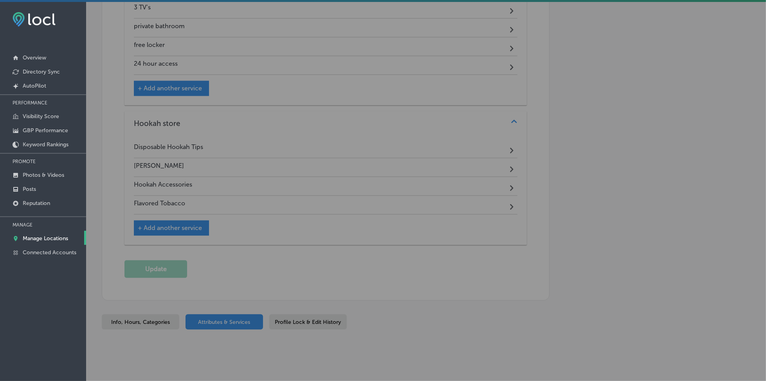
scroll to position [1367, 0]
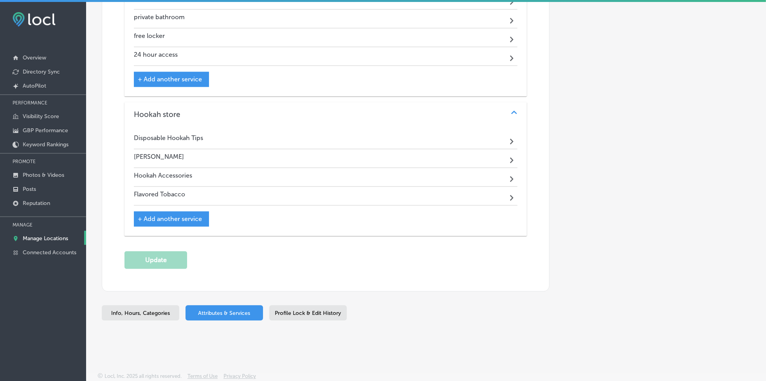
click at [280, 317] on div "Profile Lock & Edit History" at bounding box center [307, 312] width 77 height 15
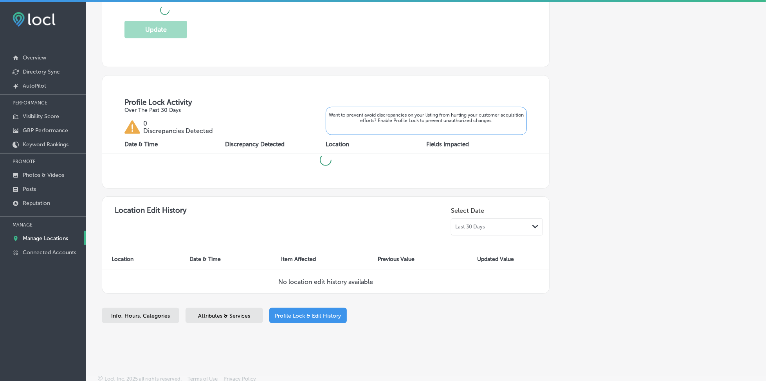
checkbox input "true"
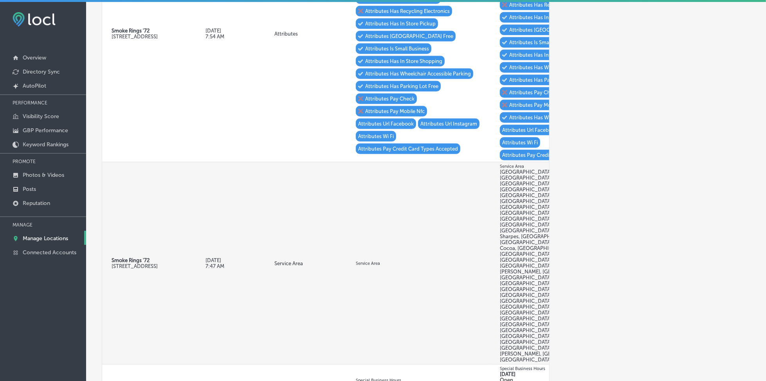
scroll to position [893, 0]
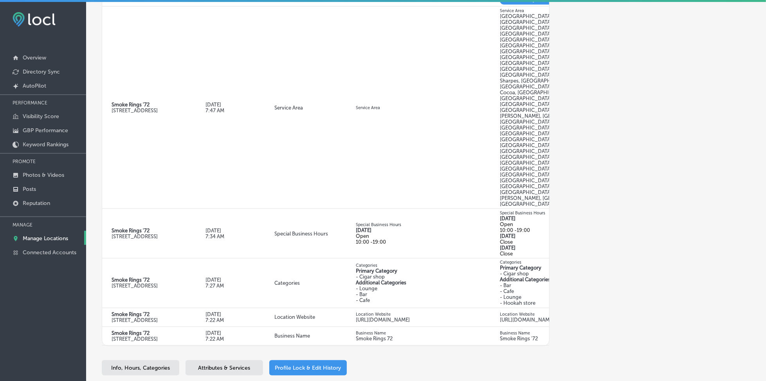
click at [208, 365] on span "Attributes & Services" at bounding box center [224, 368] width 52 height 7
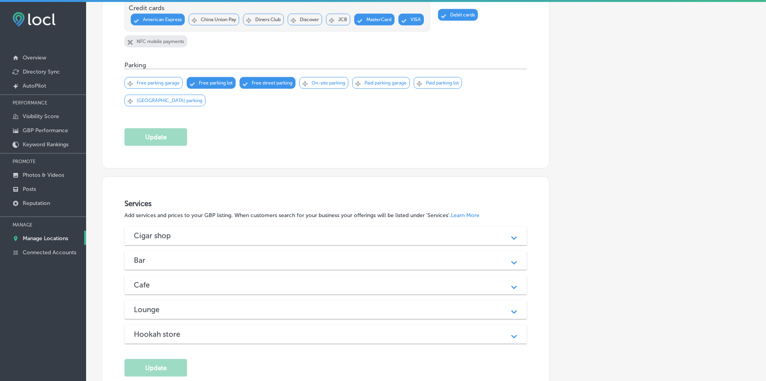
scroll to position [675, 0]
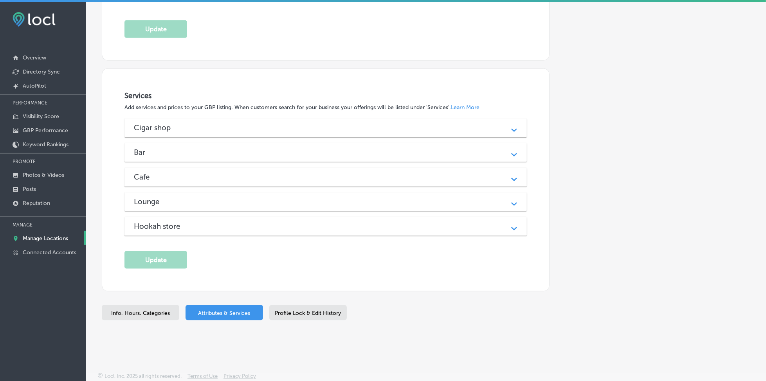
click at [284, 124] on div "Cigar shop" at bounding box center [325, 127] width 383 height 9
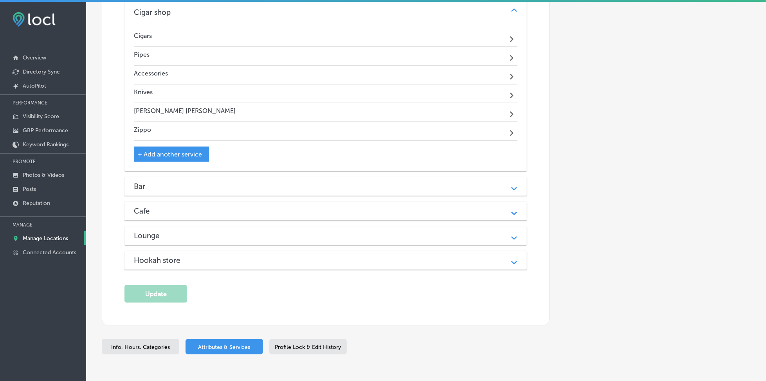
scroll to position [829, 0]
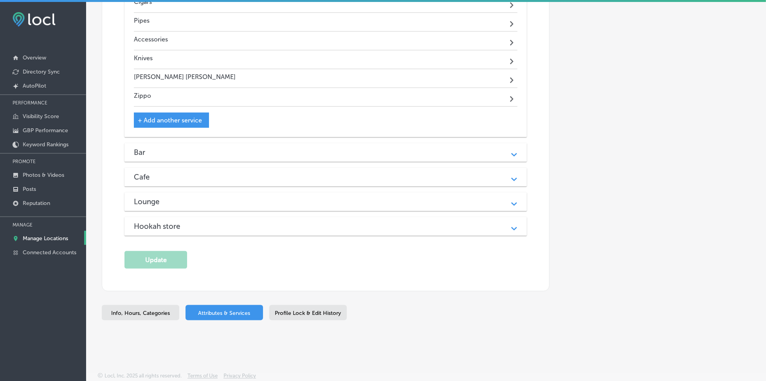
click at [226, 155] on div "Bar" at bounding box center [325, 152] width 383 height 9
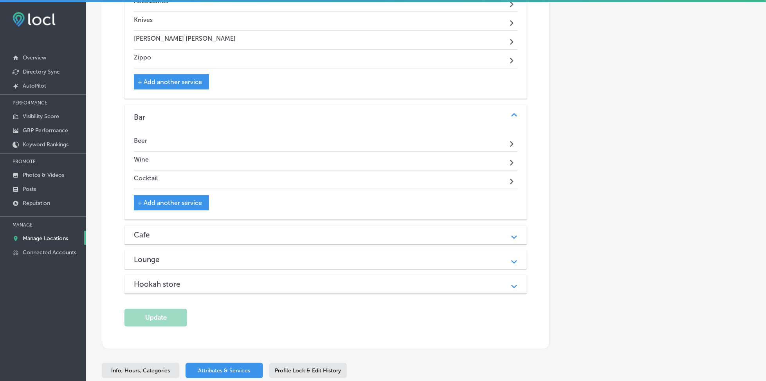
scroll to position [881, 0]
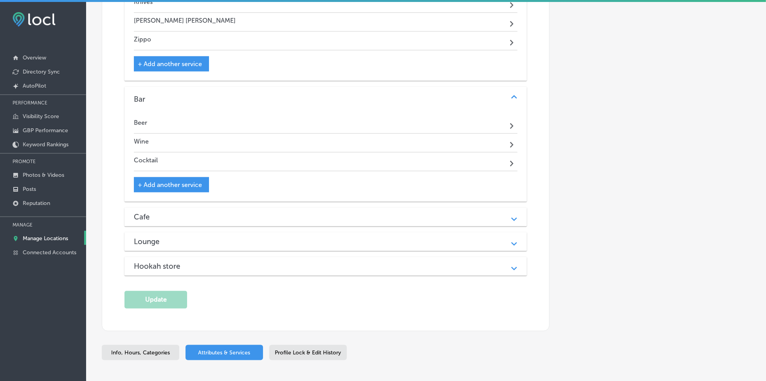
click at [197, 221] on div "Cafe" at bounding box center [325, 216] width 383 height 9
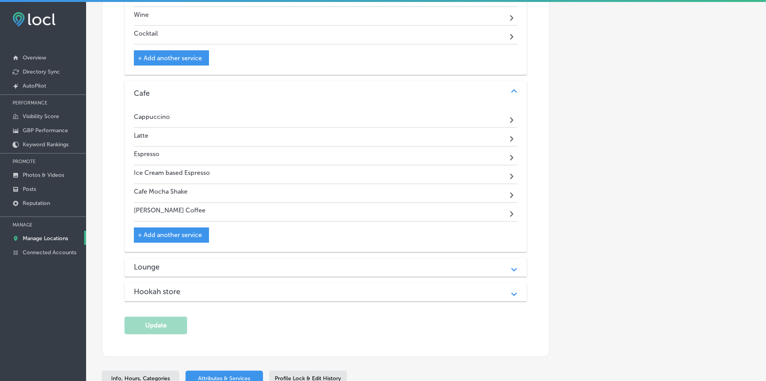
scroll to position [1038, 0]
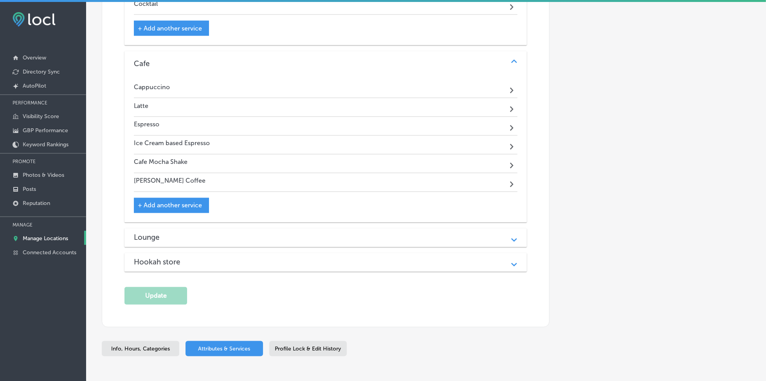
click at [198, 238] on div "Lounge" at bounding box center [325, 237] width 383 height 9
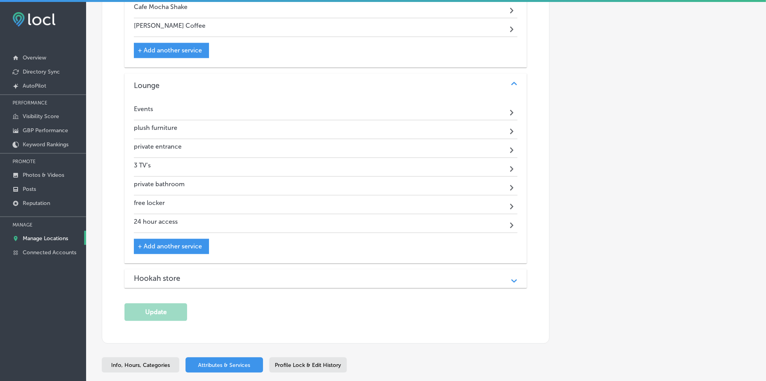
scroll to position [1194, 0]
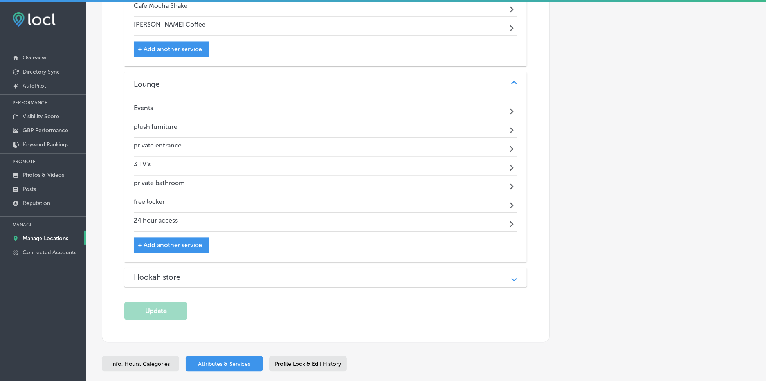
click at [201, 281] on div "Hookah store" at bounding box center [325, 277] width 383 height 9
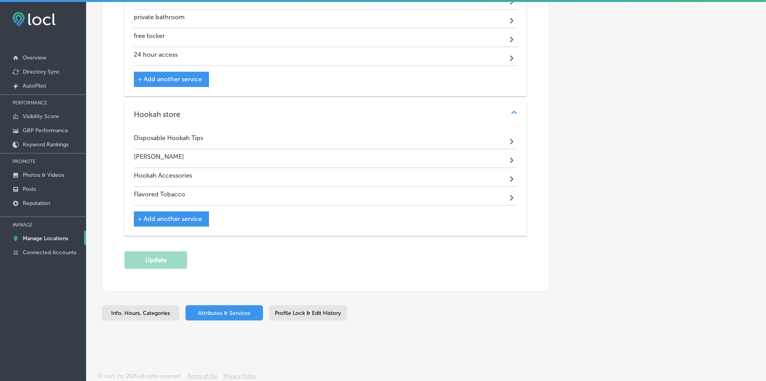
scroll to position [1367, 0]
click at [316, 312] on span "Profile Lock & Edit History" at bounding box center [308, 313] width 66 height 7
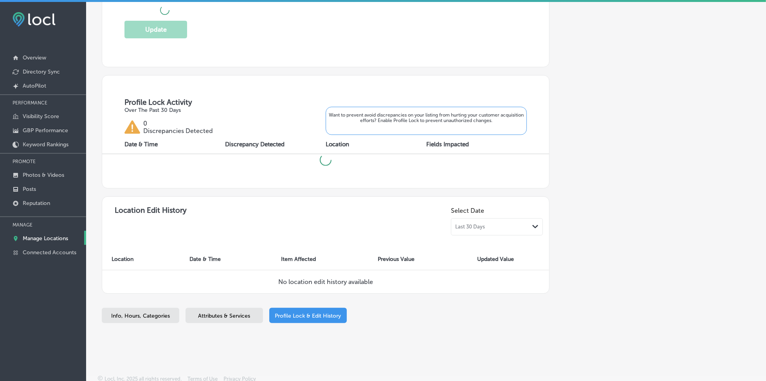
checkbox input "true"
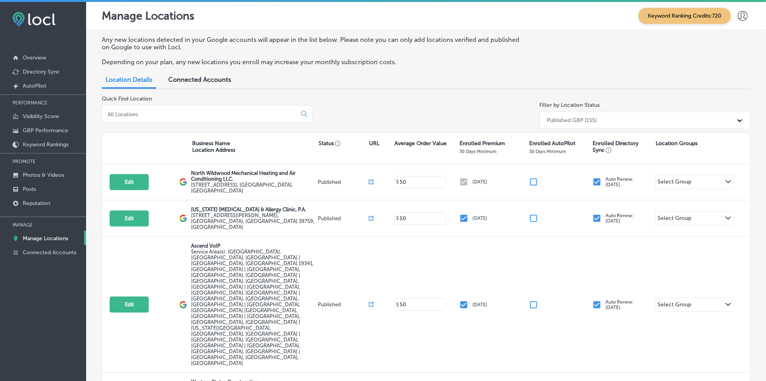
click at [148, 115] on input at bounding box center [201, 114] width 188 height 7
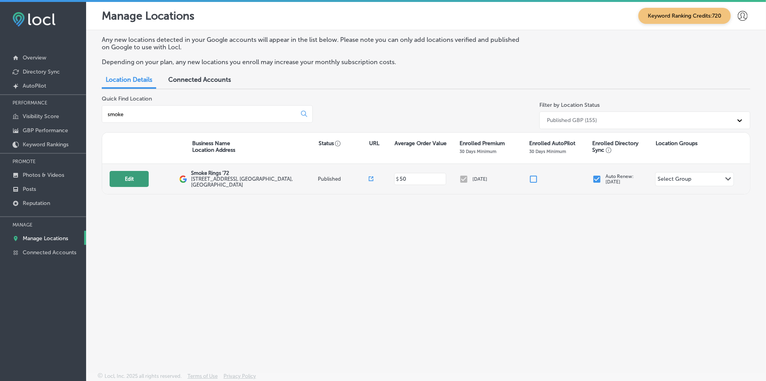
type input "smoke"
click at [135, 178] on button "Edit" at bounding box center [129, 179] width 39 height 16
select select "US"
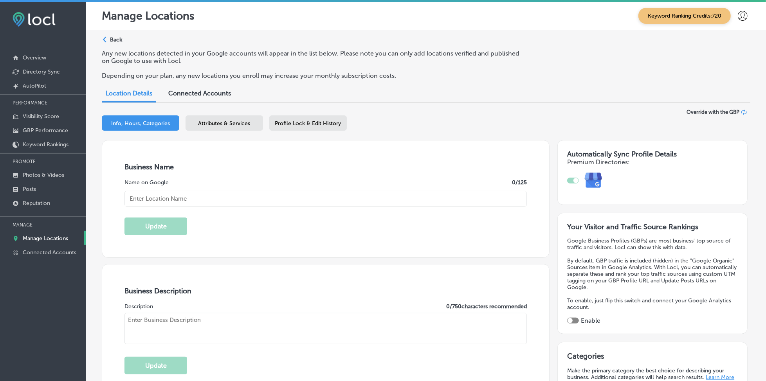
type input "Smoke Rings '72"
type input "[STREET_ADDRESS]"
type input "[PERSON_NAME][GEOGRAPHIC_DATA]"
type input "32953"
type input "US"
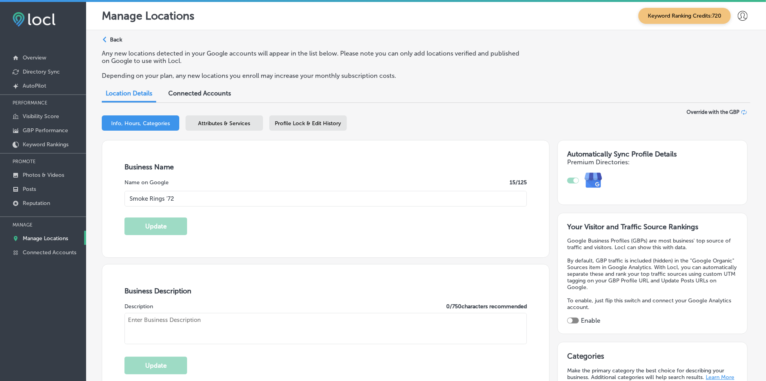
type input "[URL][DOMAIN_NAME]"
type textarea "Join us in our new 5000 square foot cigar and pipe emporium. Our interior, ador…"
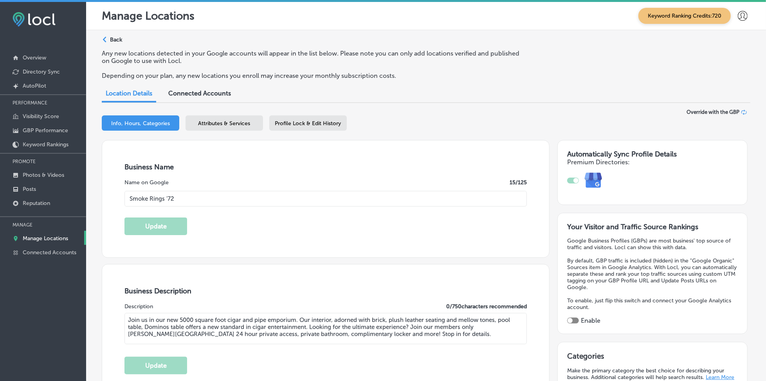
type input "[PHONE_NUMBER]"
checkbox input "true"
click at [302, 123] on span "Profile Lock & Edit History" at bounding box center [308, 123] width 66 height 7
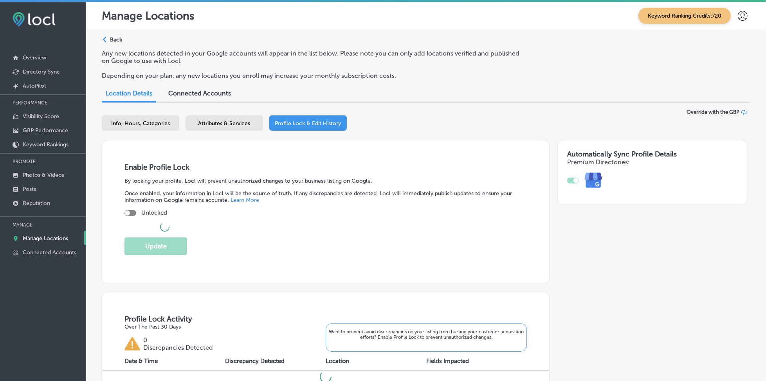
checkbox input "true"
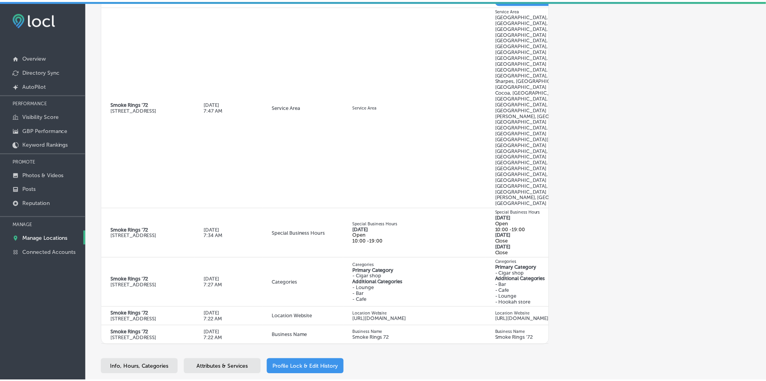
scroll to position [893, 0]
